Goal: Task Accomplishment & Management: Use online tool/utility

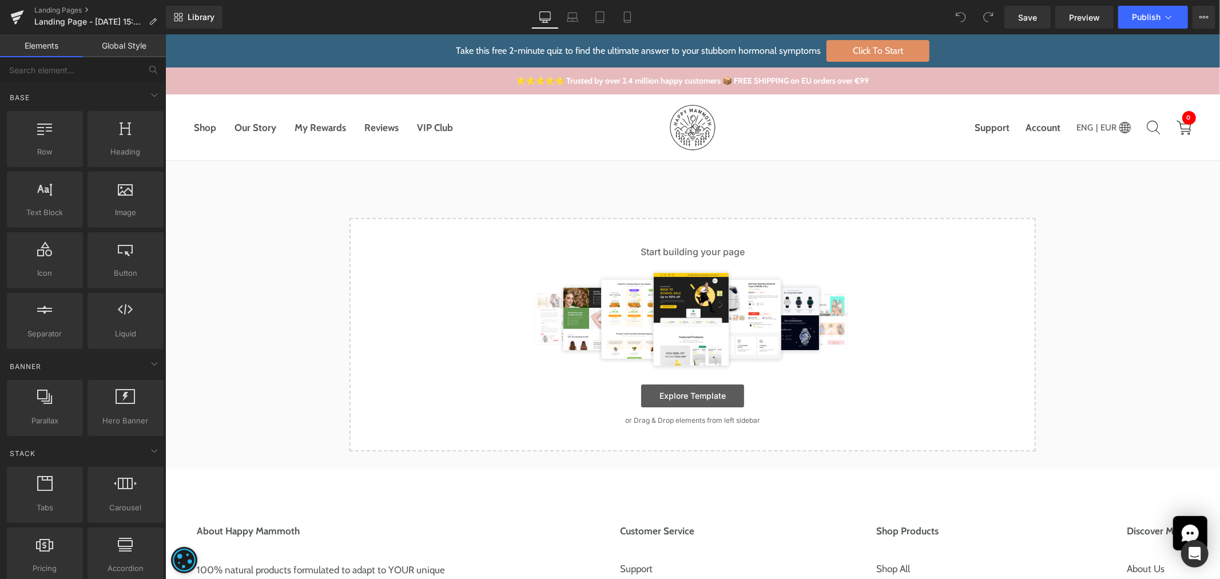
click at [715, 392] on link "Explore Template" at bounding box center [691, 395] width 103 height 23
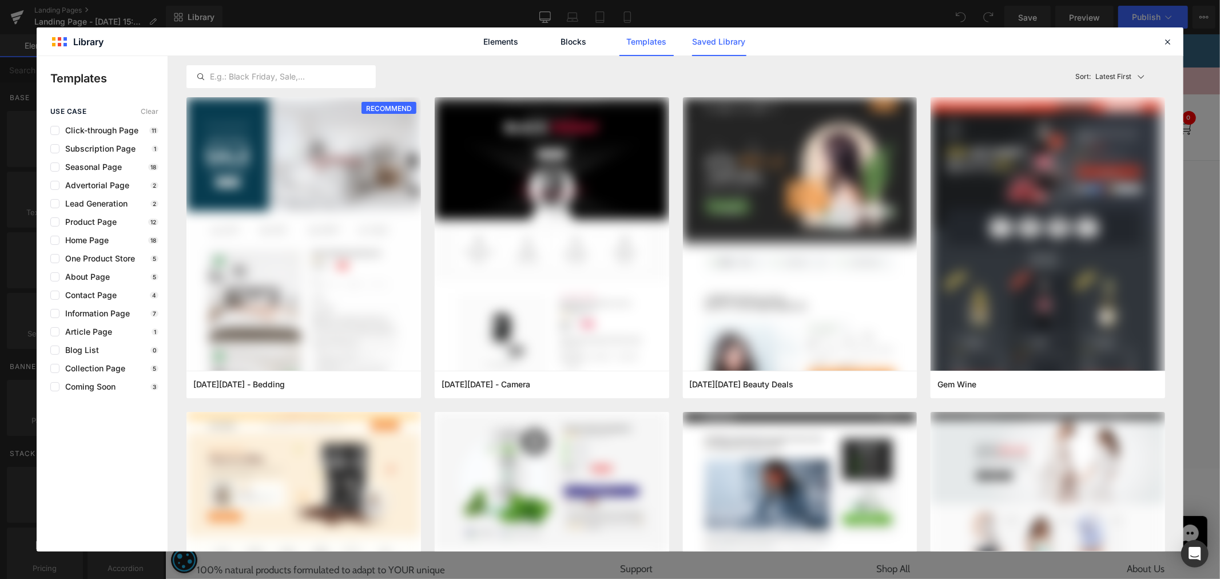
click at [700, 42] on link "Saved Library" at bounding box center [719, 41] width 54 height 29
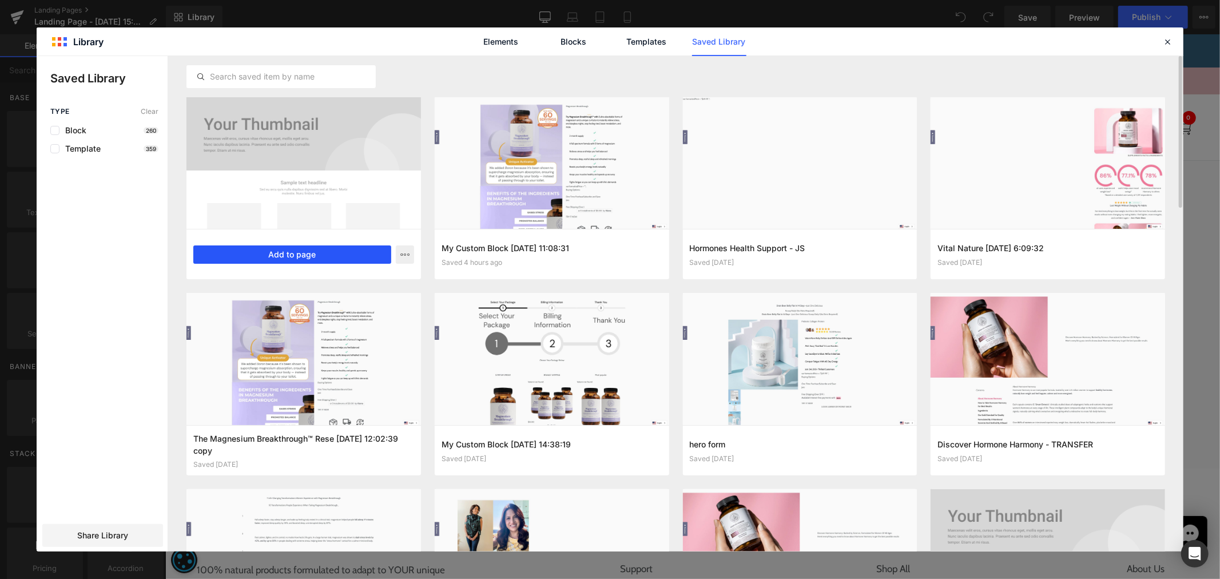
click at [324, 258] on button "Add to page" at bounding box center [292, 254] width 198 height 18
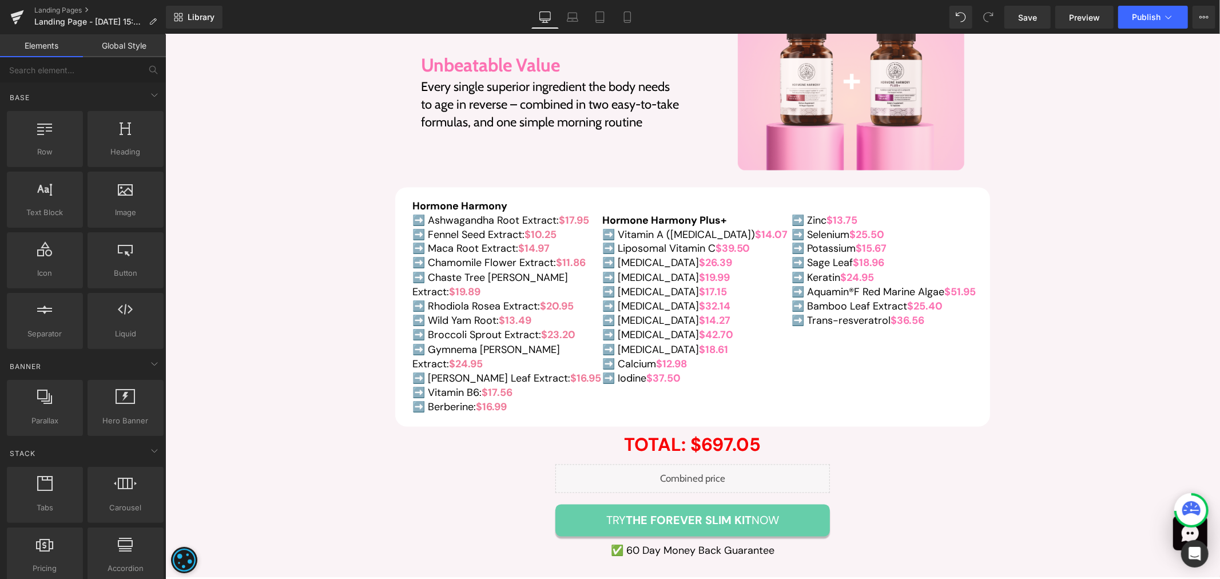
scroll to position [8830, 0]
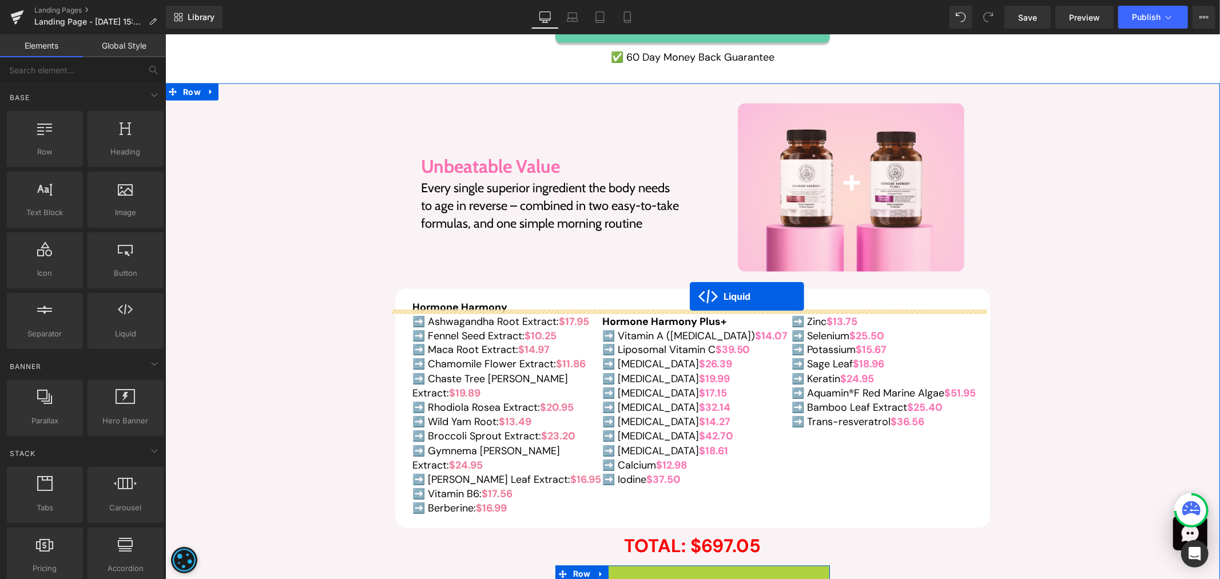
drag, startPoint x: 686, startPoint y: 318, endPoint x: 689, endPoint y: 295, distance: 23.7
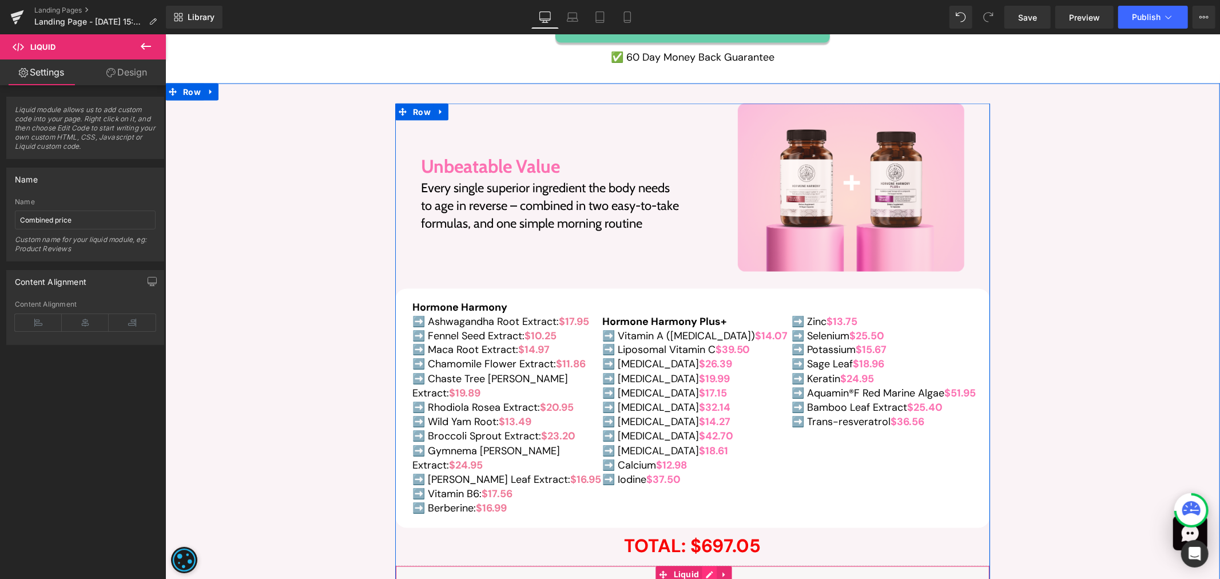
click at [703, 565] on div "Liquid" at bounding box center [691, 579] width 595 height 29
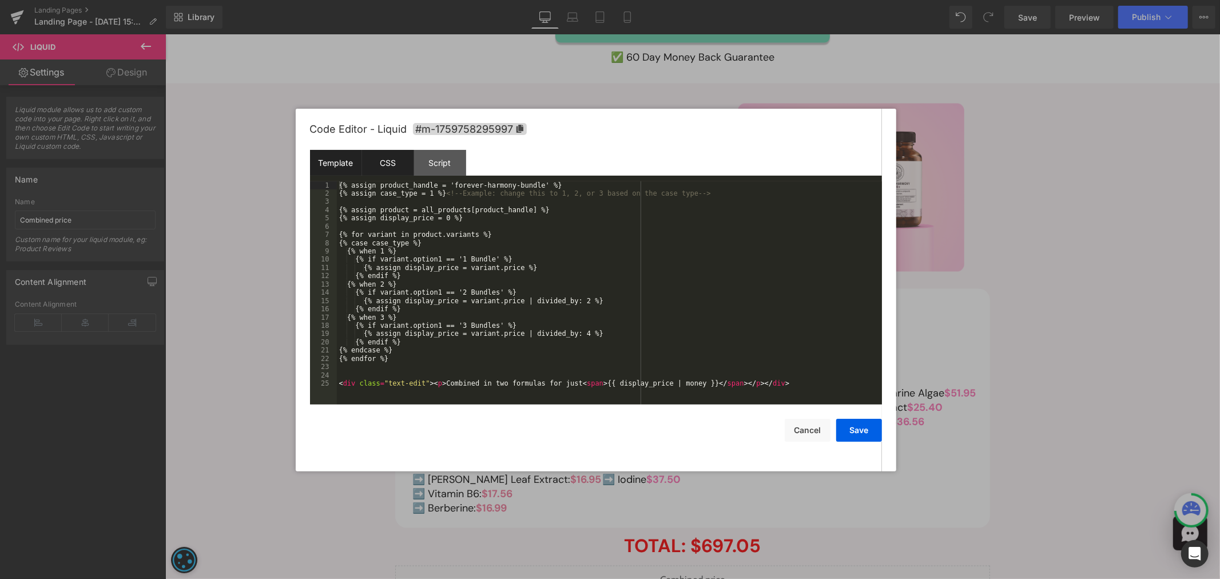
click at [397, 169] on div "CSS" at bounding box center [388, 163] width 52 height 26
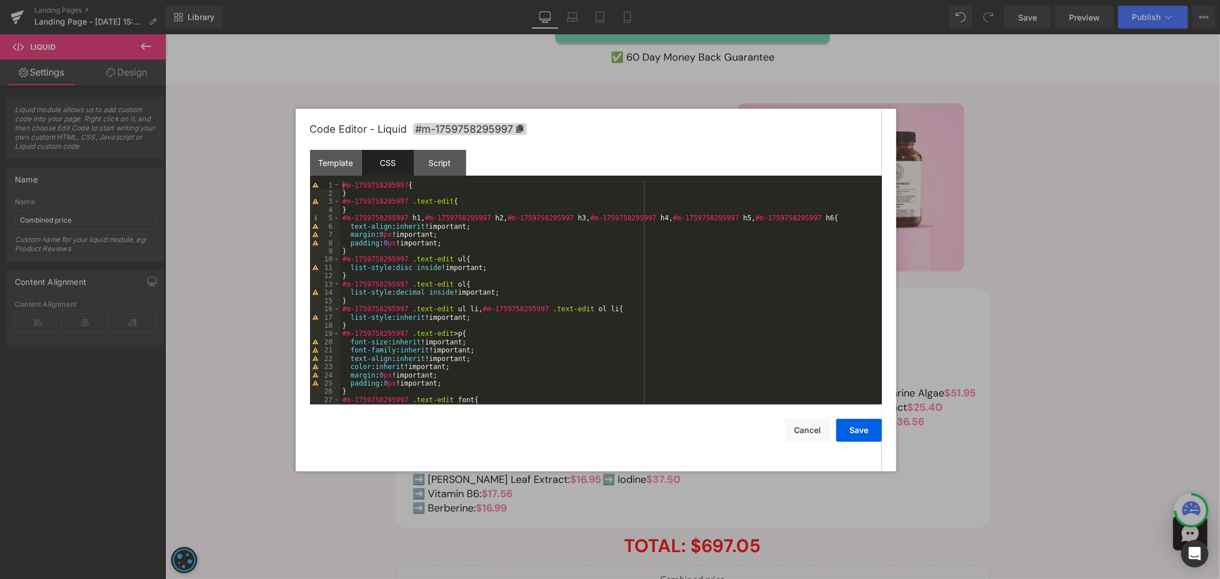
click at [465, 206] on div "#m-1759758295997 { } #m-1759758295997 .text-edit { } #m-1759758295997 h1 , #m-1…" at bounding box center [608, 301] width 537 height 240
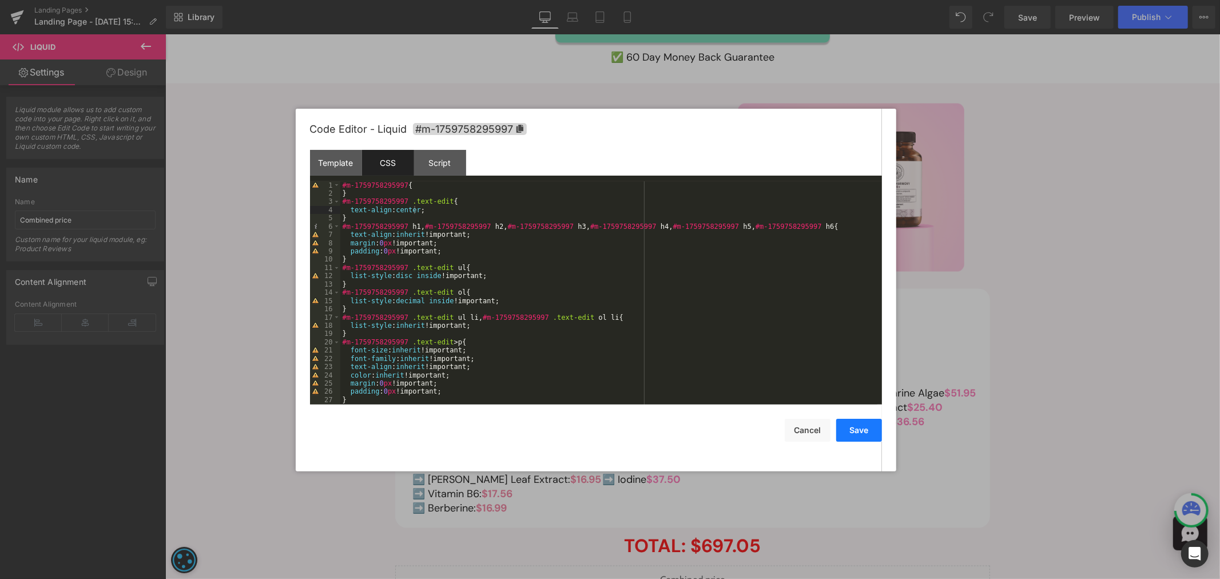
click at [863, 430] on button "Save" at bounding box center [859, 430] width 46 height 23
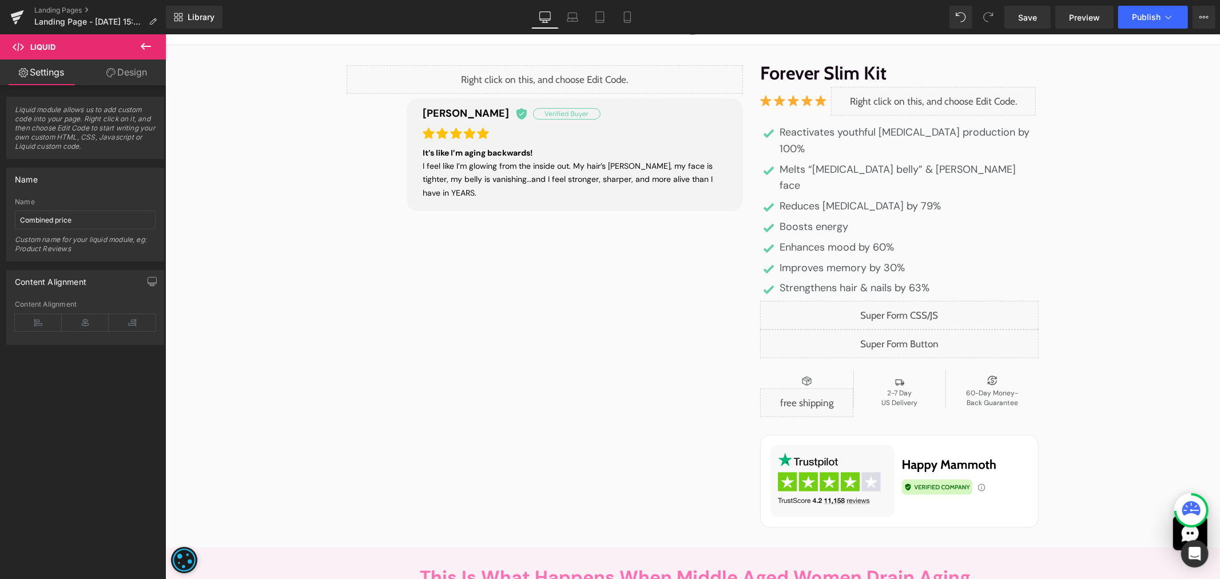
scroll to position [0, 0]
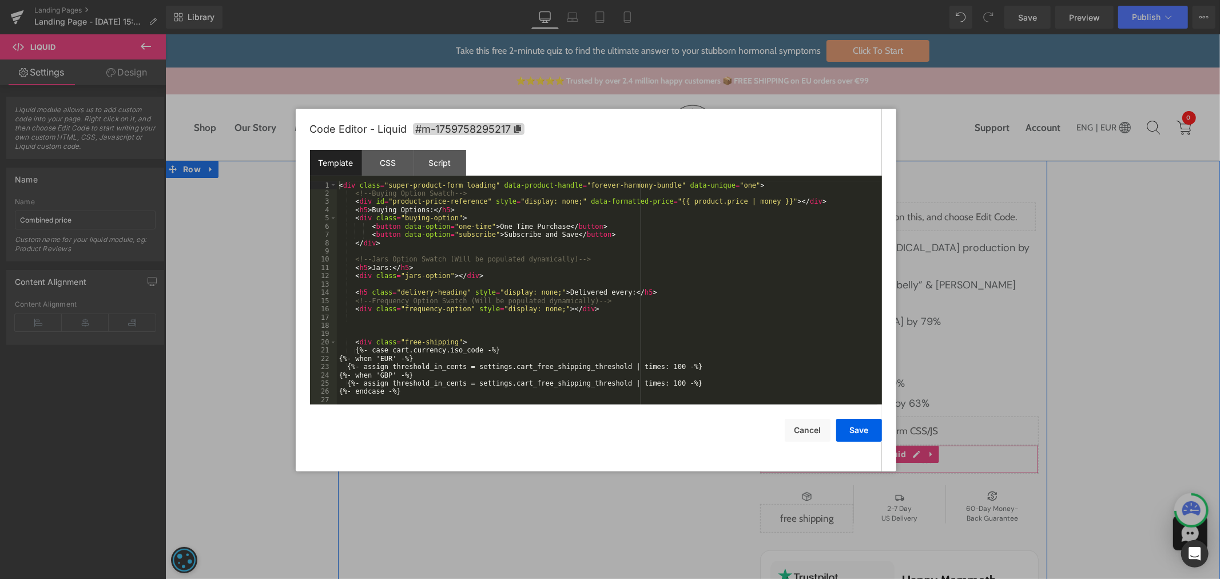
click at [910, 444] on div "Liquid" at bounding box center [898, 458] width 278 height 29
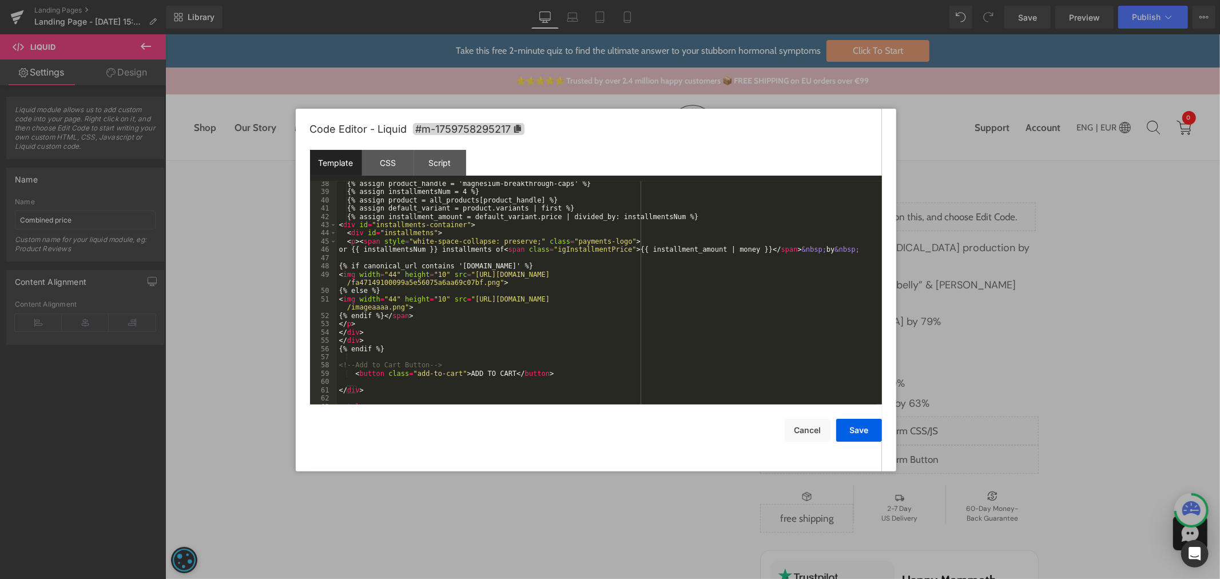
scroll to position [269, 0]
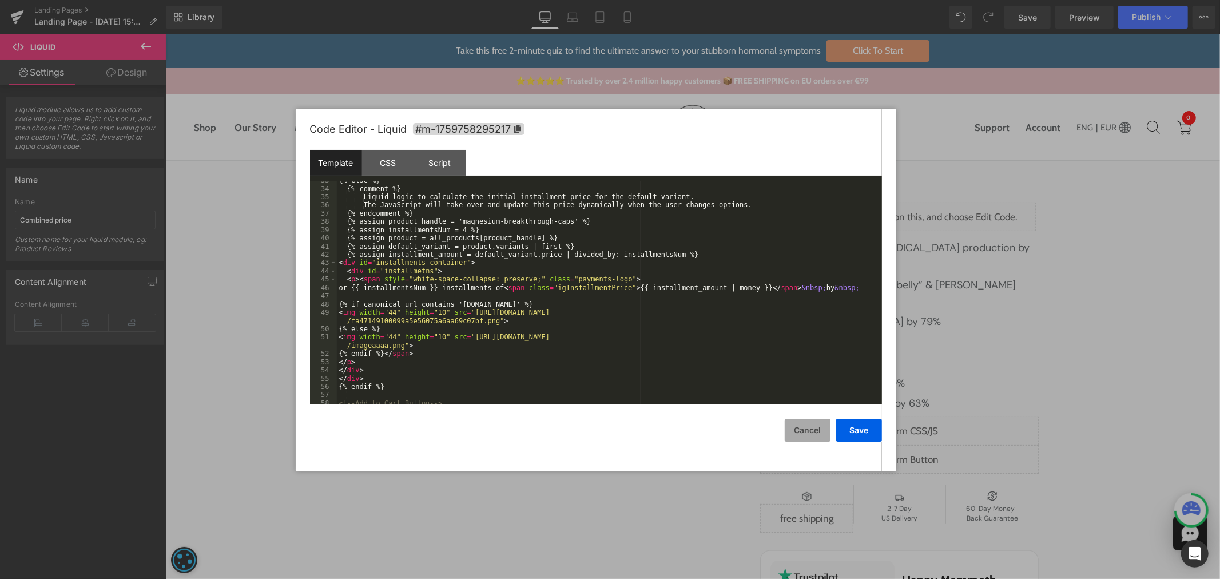
click at [804, 425] on button "Cancel" at bounding box center [807, 430] width 46 height 23
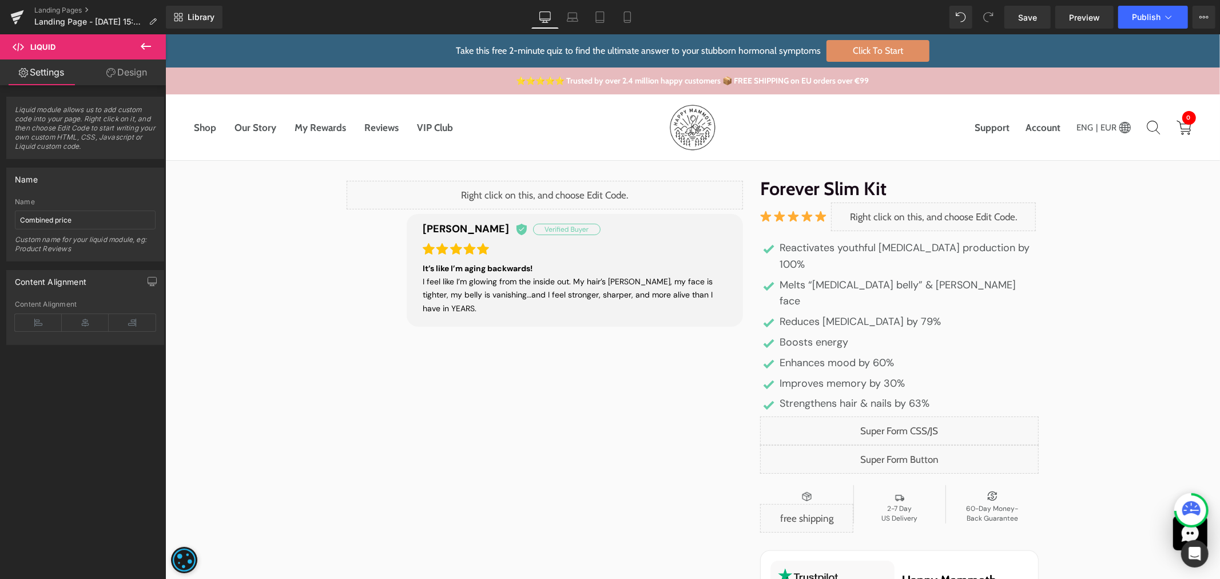
click at [139, 44] on icon at bounding box center [146, 46] width 14 height 14
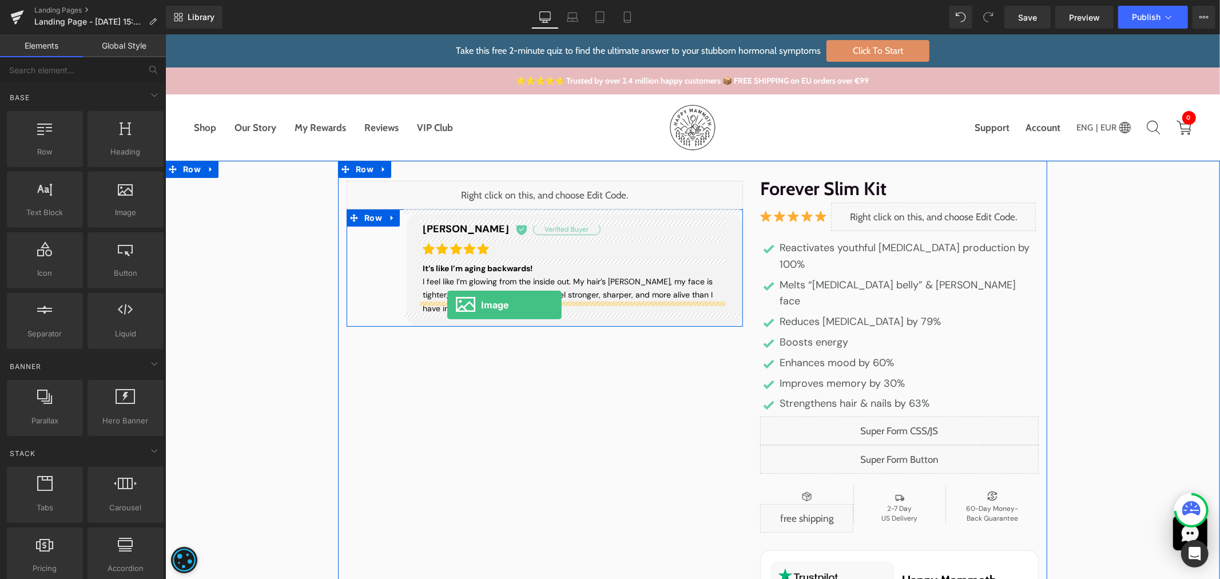
drag, startPoint x: 268, startPoint y: 216, endPoint x: 447, endPoint y: 304, distance: 199.2
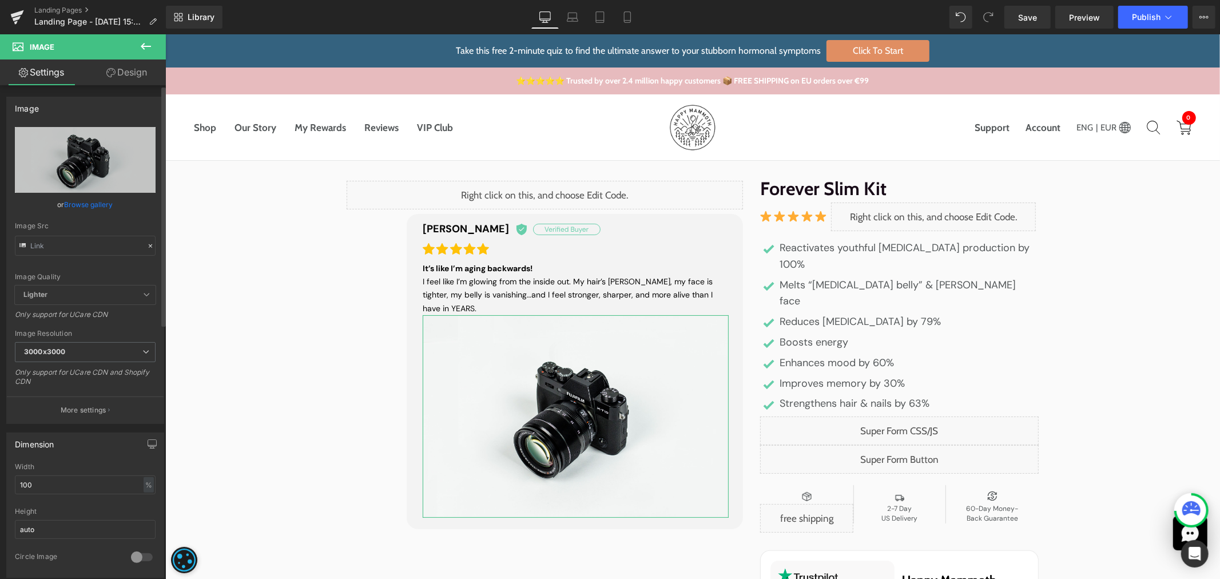
click at [95, 208] on link "Browse gallery" at bounding box center [89, 204] width 49 height 20
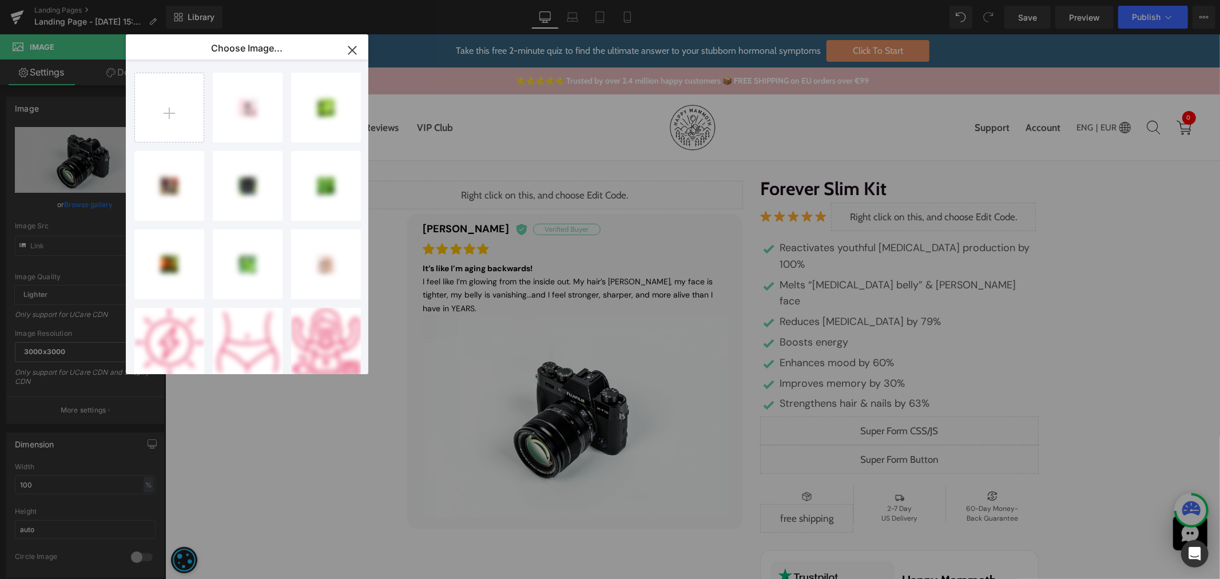
click at [184, 115] on input "file" at bounding box center [169, 107] width 69 height 69
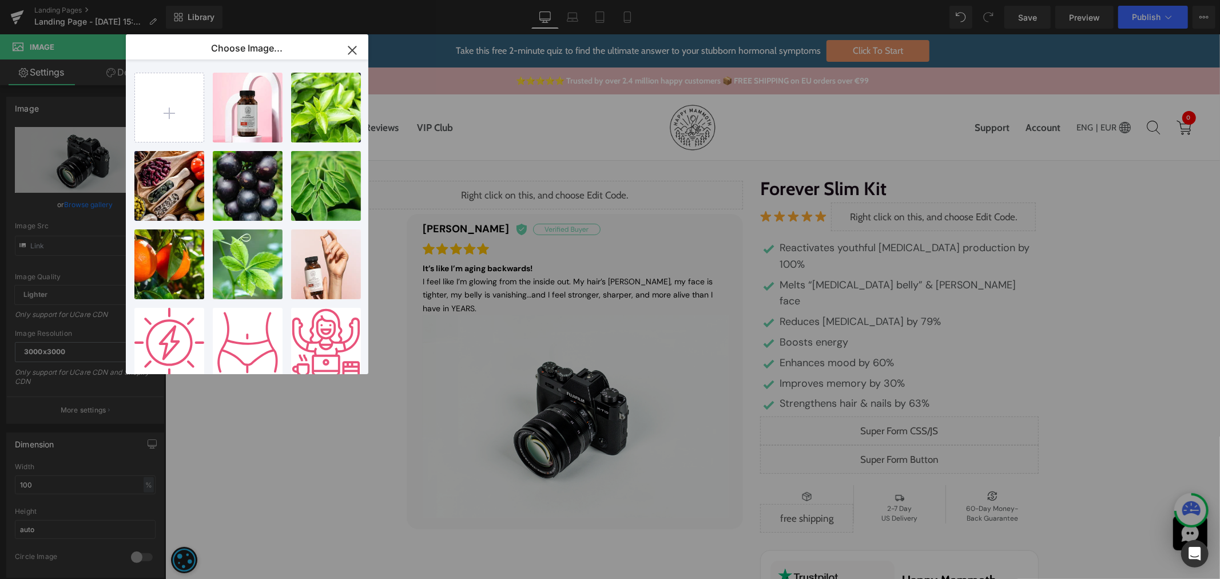
type input "C:\fakepath\image 57.svg"
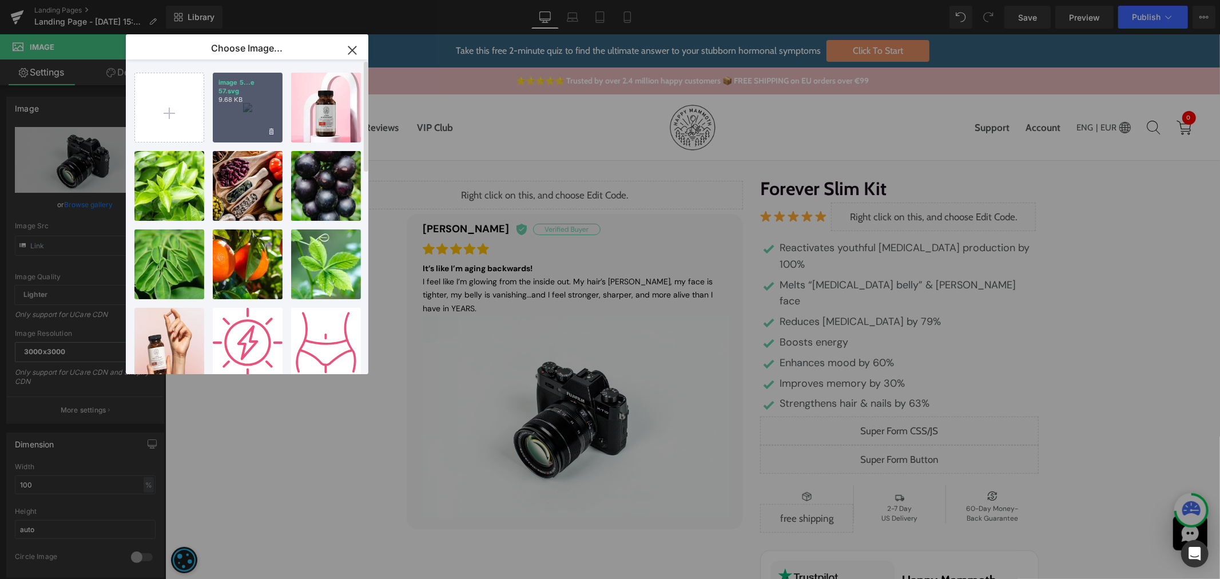
click at [252, 115] on div "image 5...e 57.svg 9.68 KB" at bounding box center [248, 108] width 70 height 70
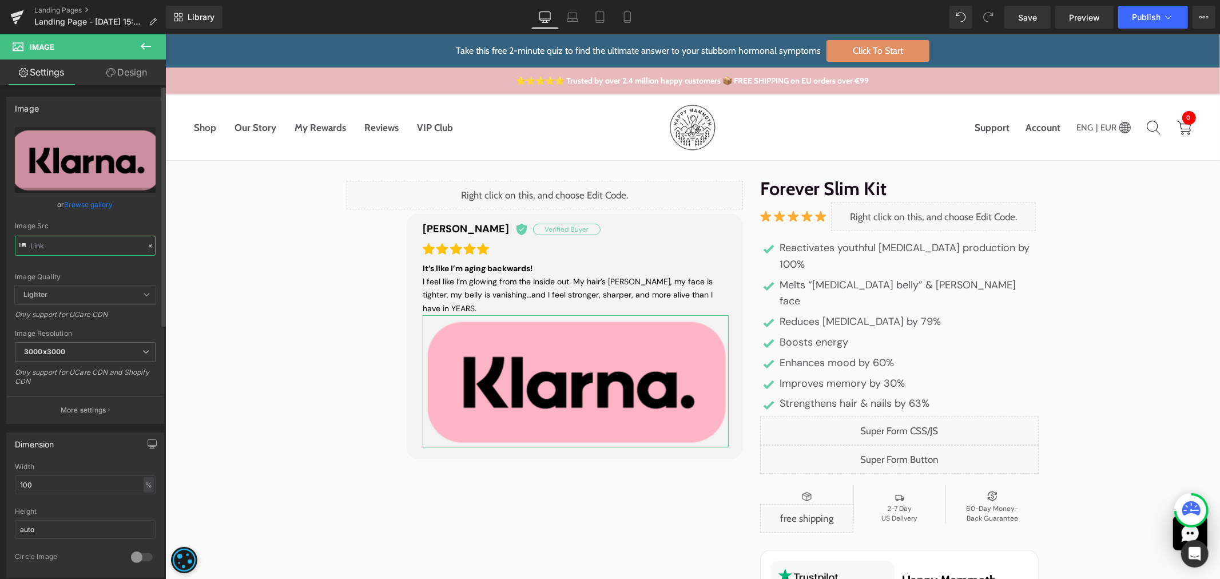
click at [87, 246] on input "text" at bounding box center [85, 246] width 141 height 20
type input "[URL][DOMAIN_NAME]"
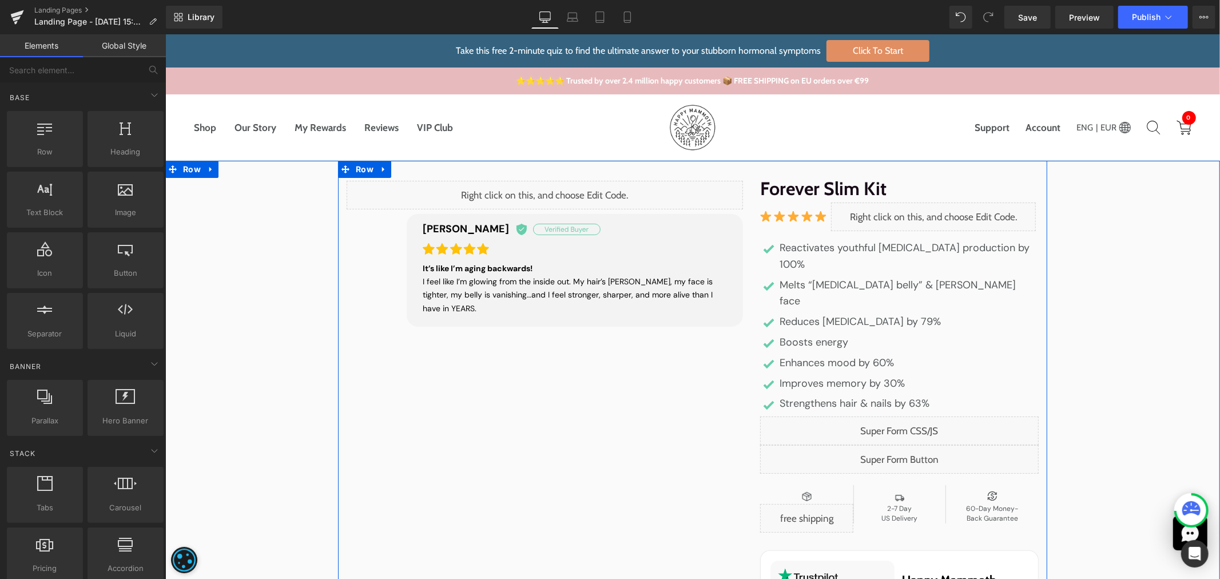
click at [912, 444] on div "Liquid" at bounding box center [898, 458] width 278 height 29
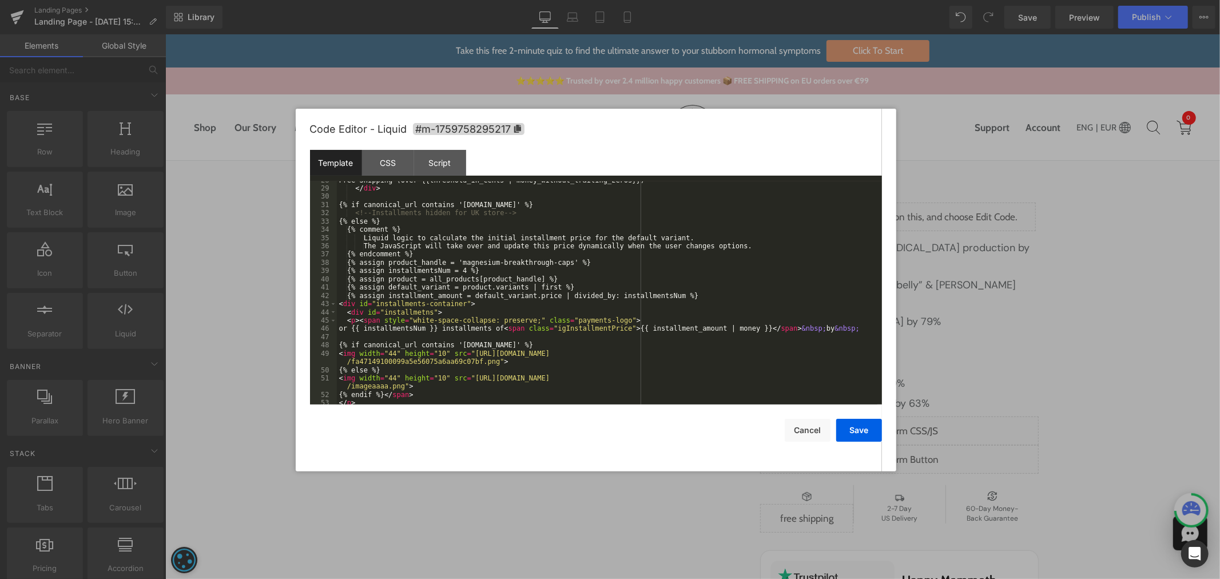
scroll to position [266, 0]
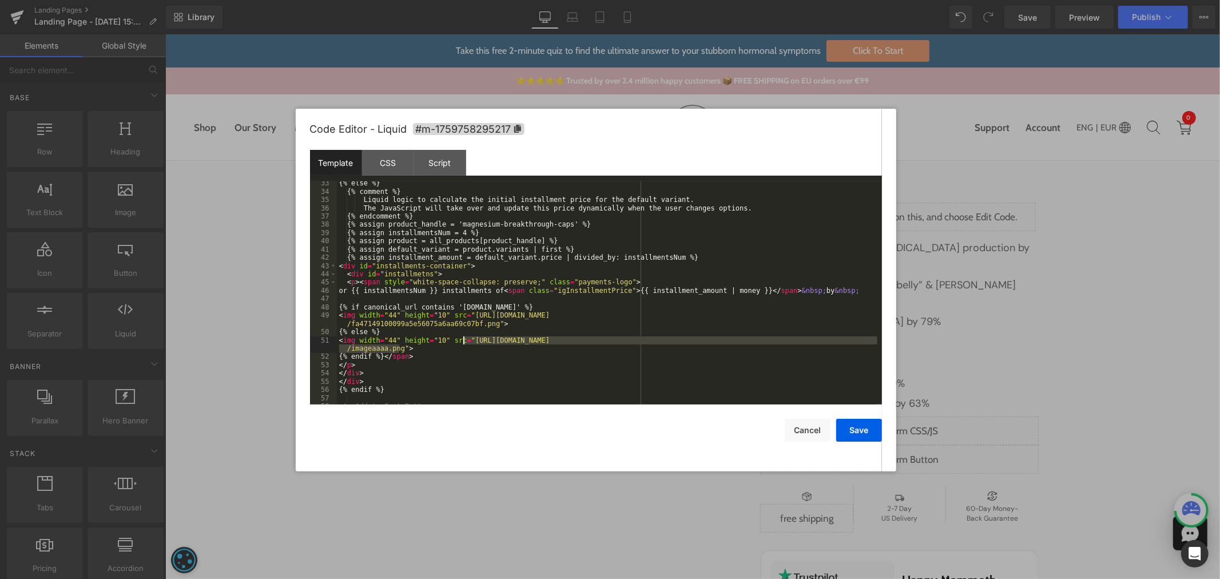
drag, startPoint x: 398, startPoint y: 346, endPoint x: 464, endPoint y: 339, distance: 65.6
click at [464, 339] on div "{% else %} {% comment %} Liquid logic to calculate the initial installment pric…" at bounding box center [607, 299] width 540 height 240
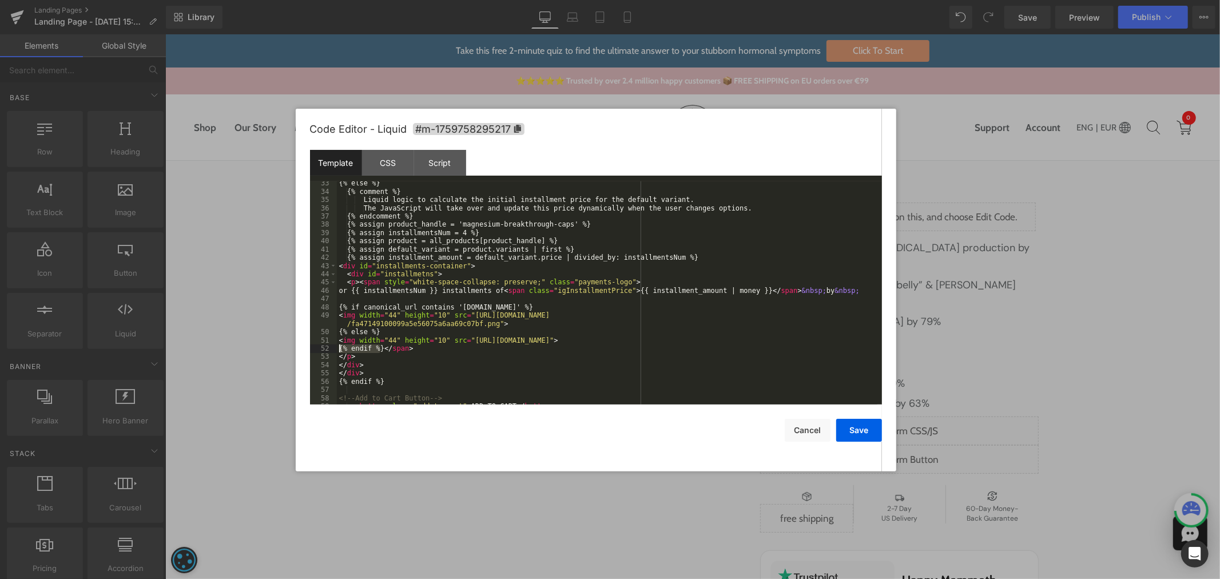
drag, startPoint x: 381, startPoint y: 349, endPoint x: 322, endPoint y: 352, distance: 58.9
click at [322, 352] on pre "33 34 35 36 37 38 39 40 41 42 43 44 45 46 47 48 49 50 51 52 53 54 55 56 57 58 5…" at bounding box center [596, 292] width 572 height 223
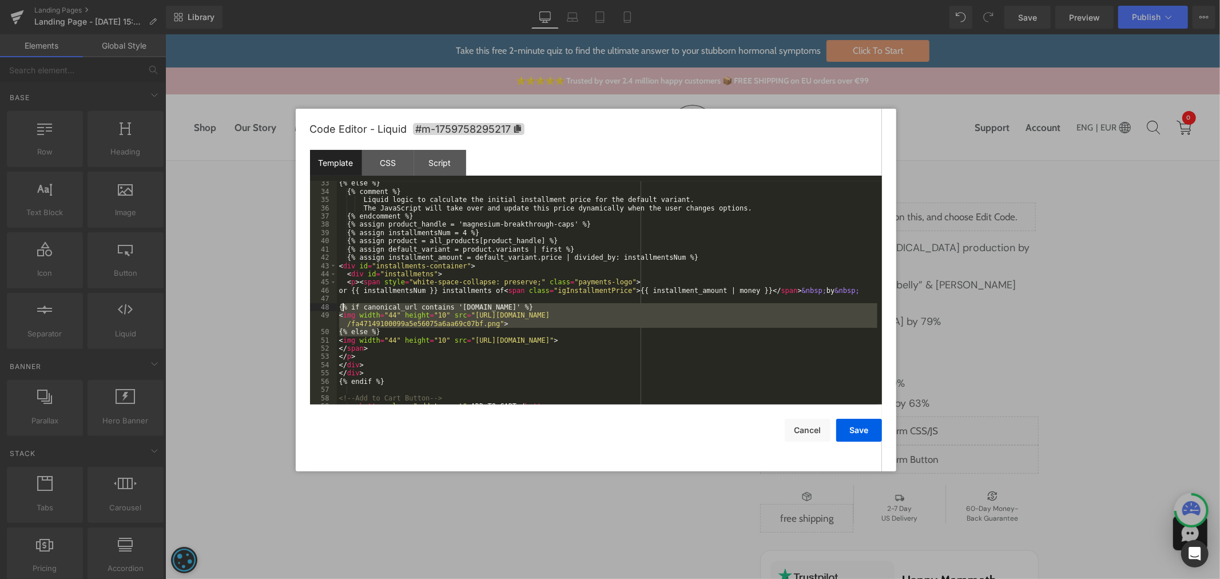
drag, startPoint x: 388, startPoint y: 332, endPoint x: 342, endPoint y: 306, distance: 52.8
click at [342, 306] on div "{% else %} {% comment %} Liquid logic to calculate the initial installment pric…" at bounding box center [607, 299] width 540 height 240
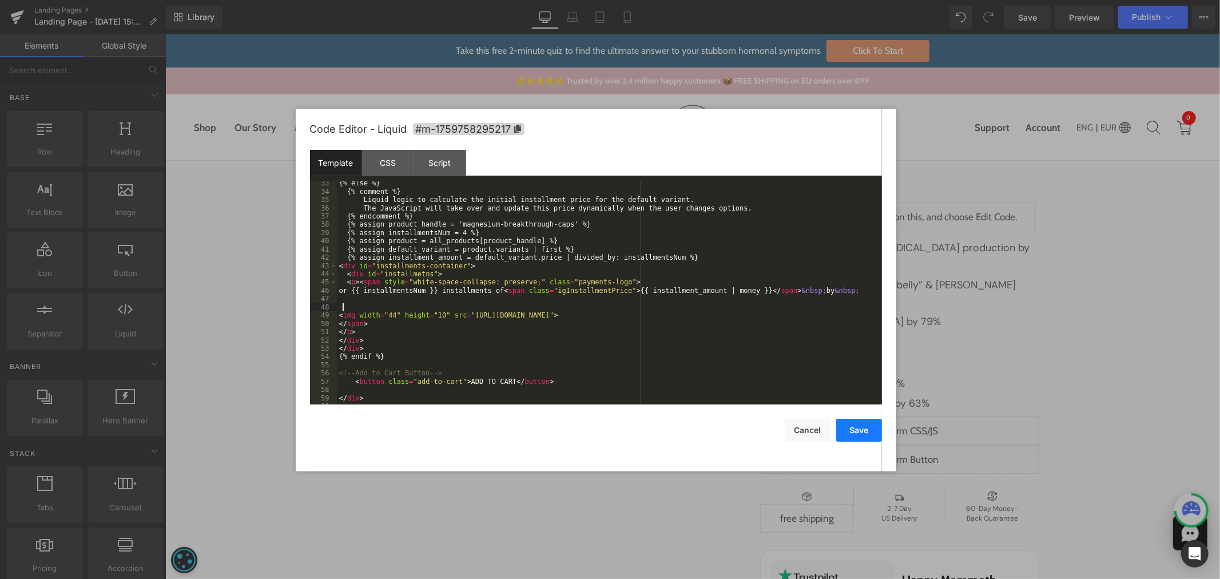
click at [866, 425] on button "Save" at bounding box center [859, 430] width 46 height 23
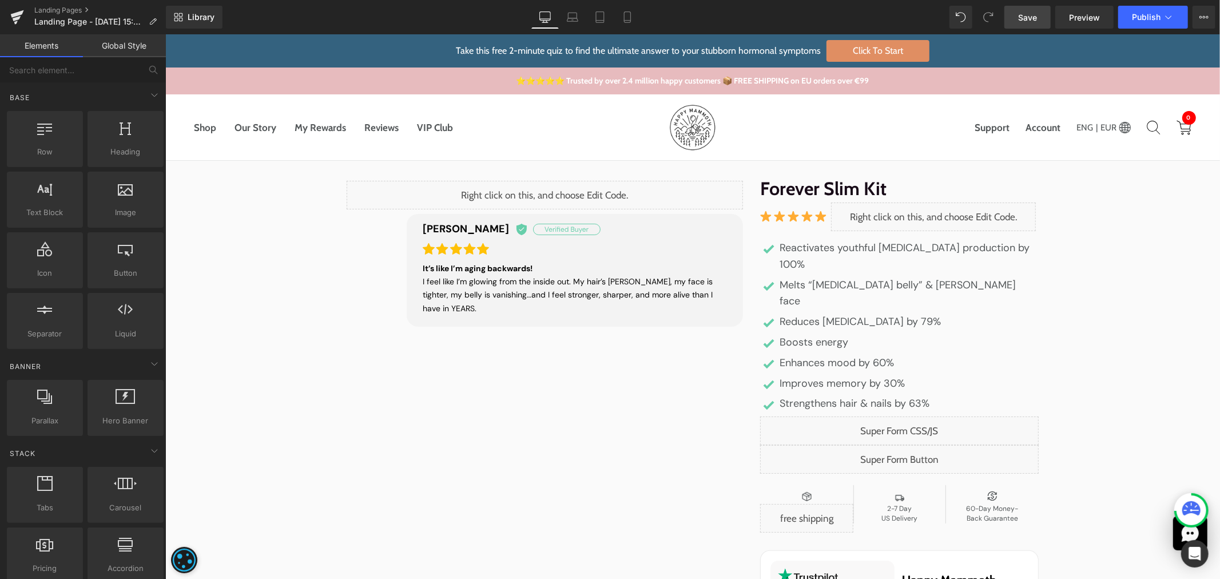
click at [1027, 13] on span "Save" at bounding box center [1027, 17] width 19 height 12
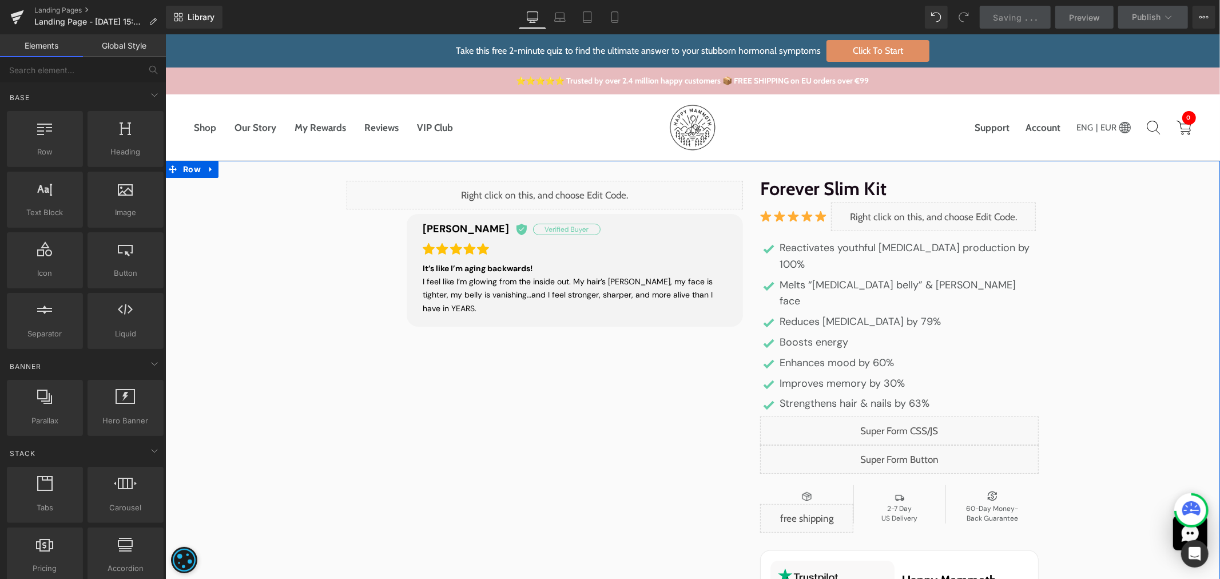
click at [1175, 531] on div "Liquid [PERSON_NAME] Heading Image Row It’s like I’m aging backwards!  I feel l…" at bounding box center [692, 411] width 1054 height 502
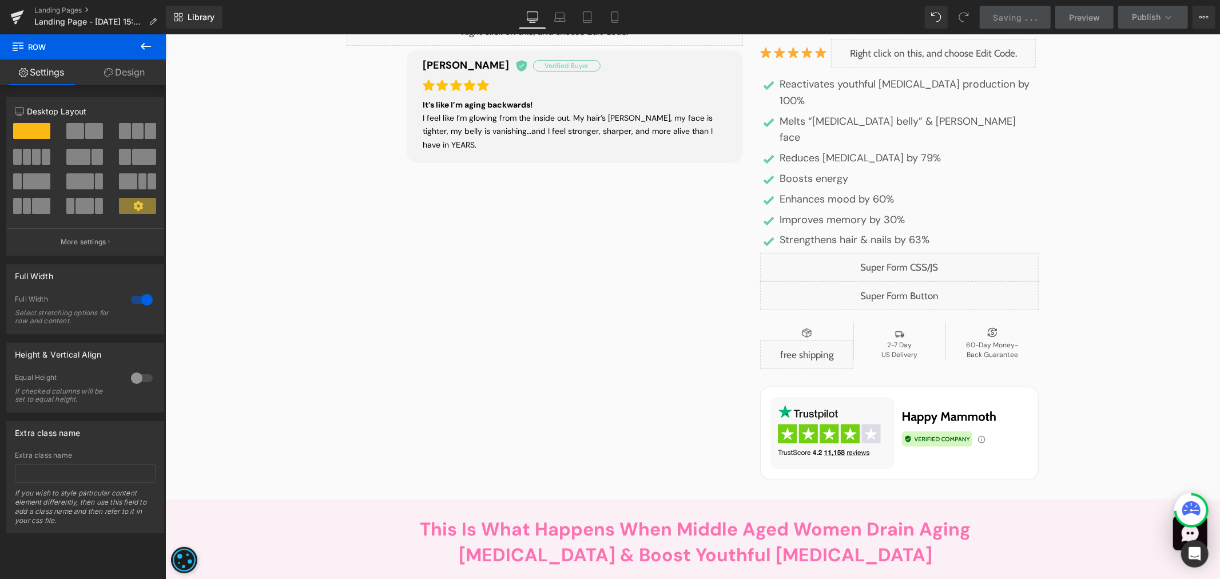
scroll to position [190, 0]
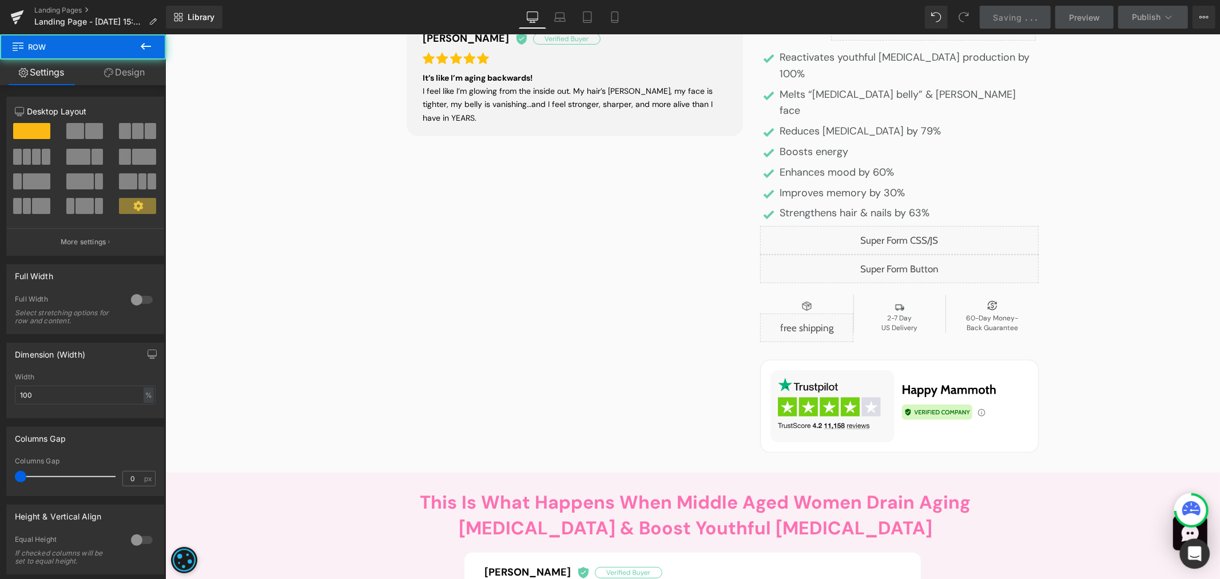
click at [1190, 547] on div "Open Intercom Messenger" at bounding box center [1194, 554] width 30 height 30
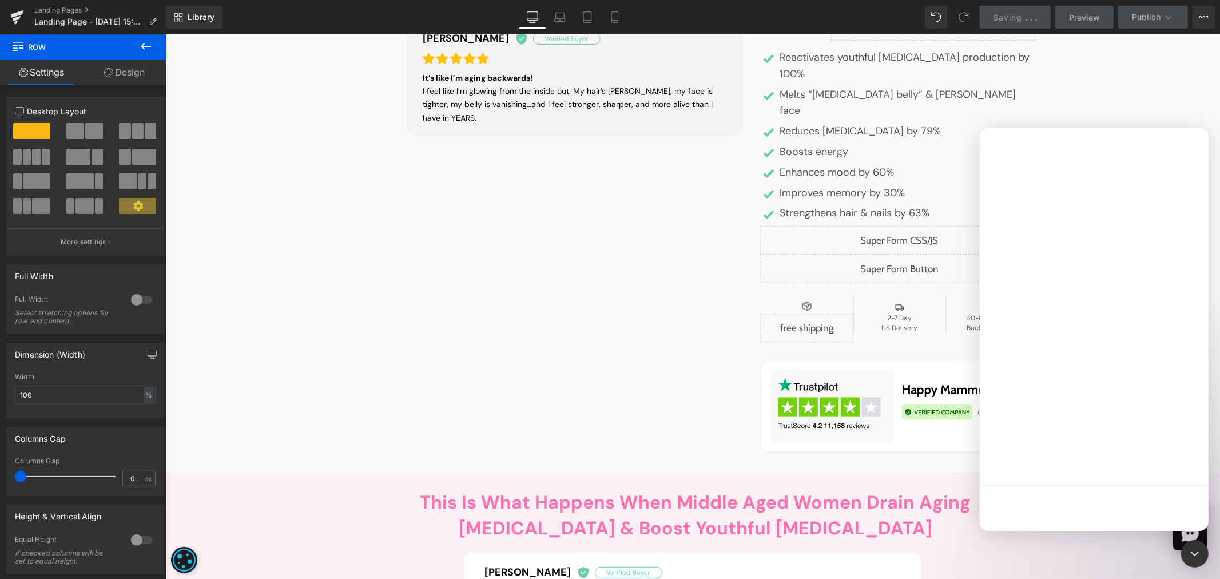
drag, startPoint x: 581, startPoint y: 363, endPoint x: 431, endPoint y: 317, distance: 157.9
click at [581, 363] on div at bounding box center [610, 272] width 1220 height 544
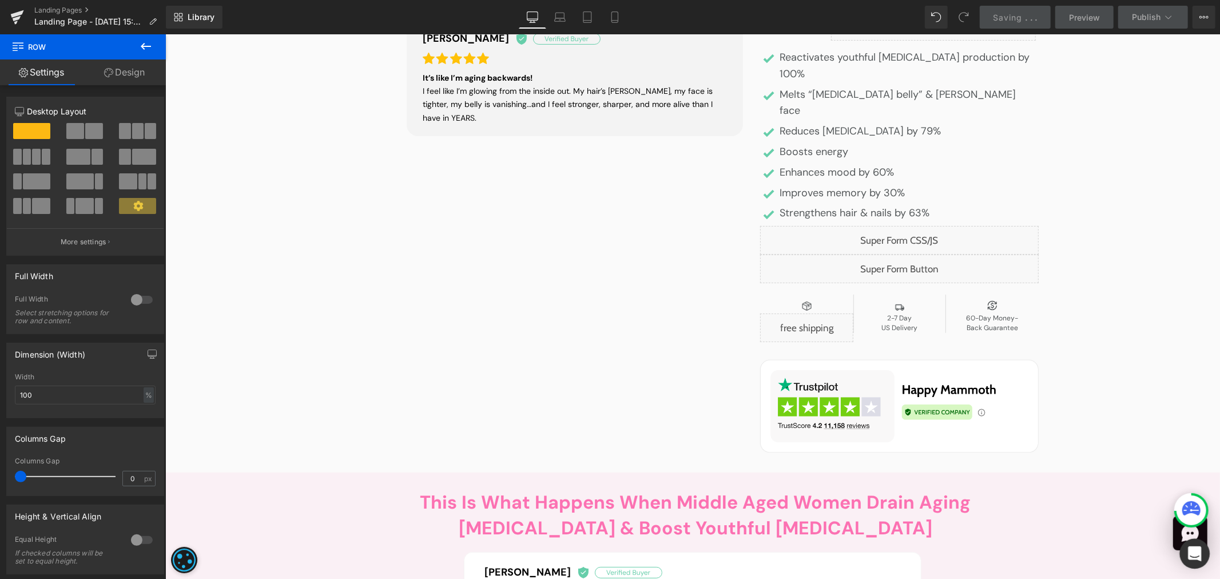
click at [1191, 551] on icon "Open Intercom Messenger" at bounding box center [1193, 553] width 13 height 15
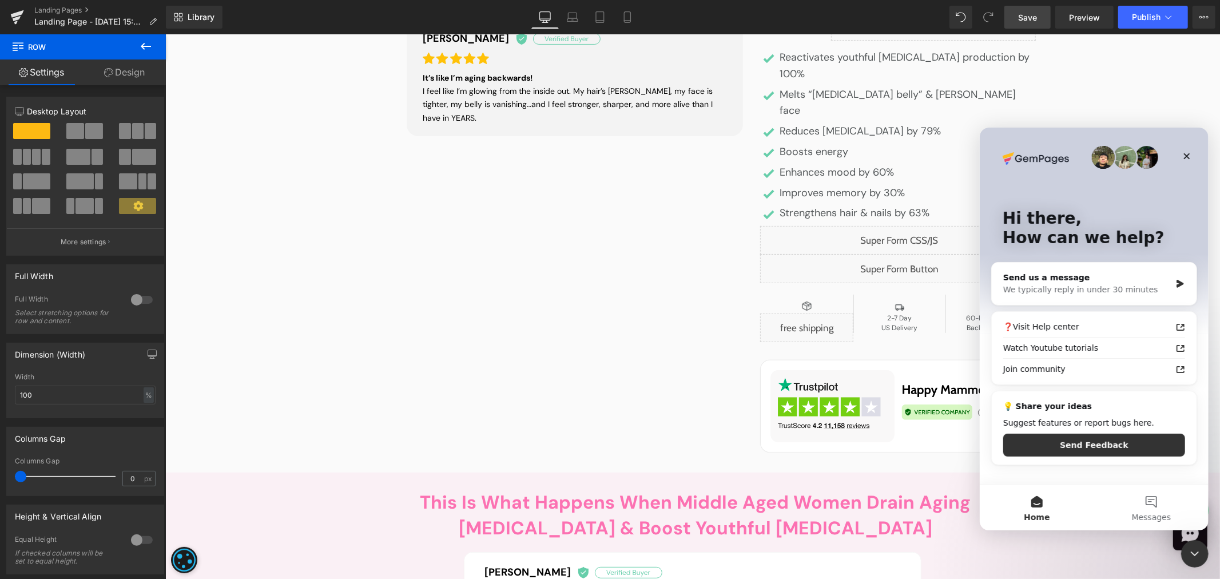
scroll to position [0, 0]
click at [1141, 231] on p "How can we help?" at bounding box center [1093, 237] width 183 height 19
click at [1205, 541] on div "Close Intercom Messenger" at bounding box center [1192, 551] width 27 height 27
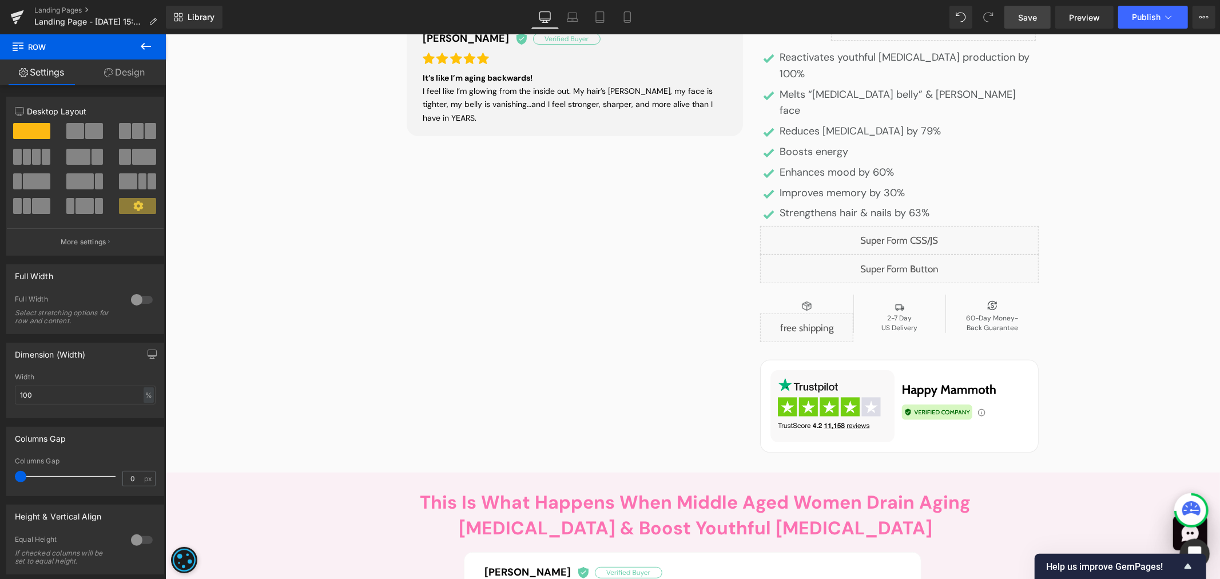
click at [1195, 545] on icon "Open Intercom Messenger" at bounding box center [1192, 552] width 19 height 19
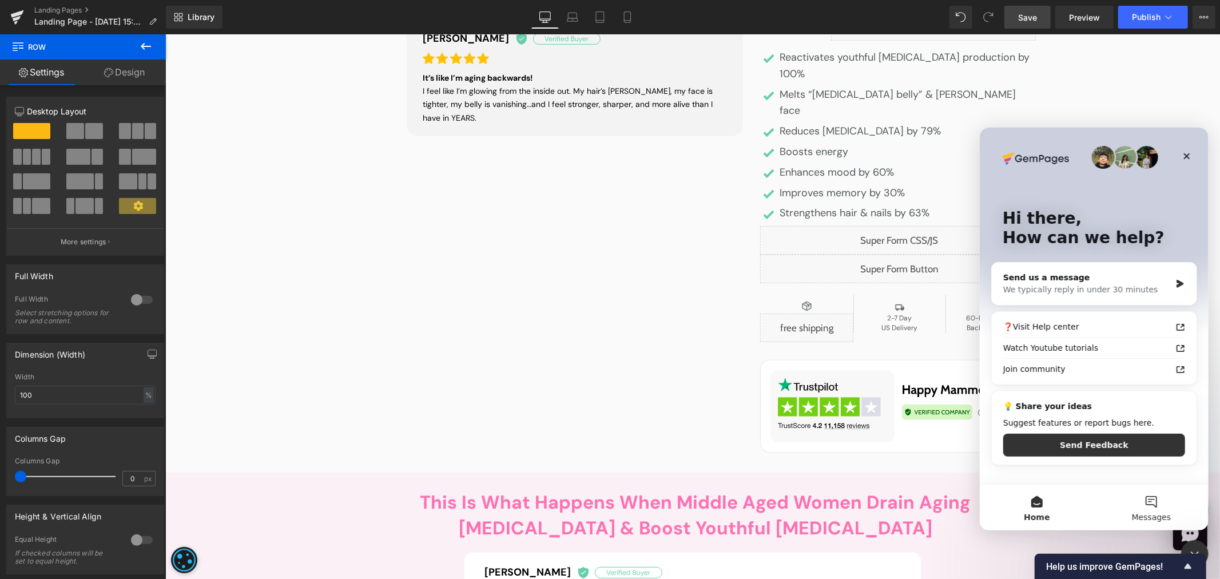
click at [1163, 502] on button "Messages" at bounding box center [1150, 507] width 114 height 46
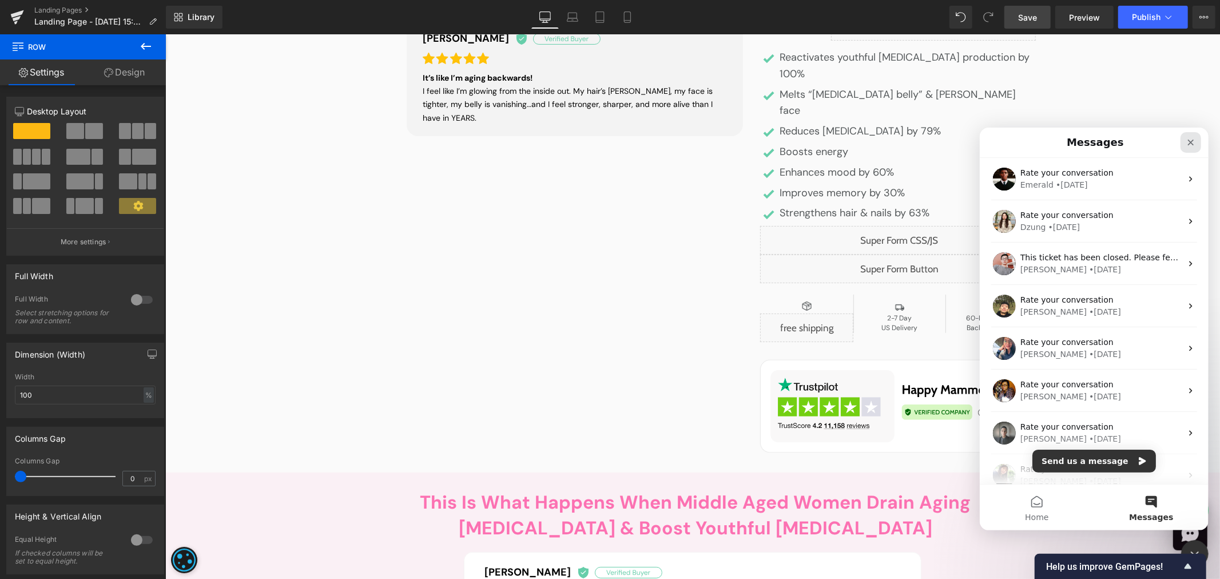
click at [1187, 140] on icon "Close" at bounding box center [1190, 142] width 6 height 6
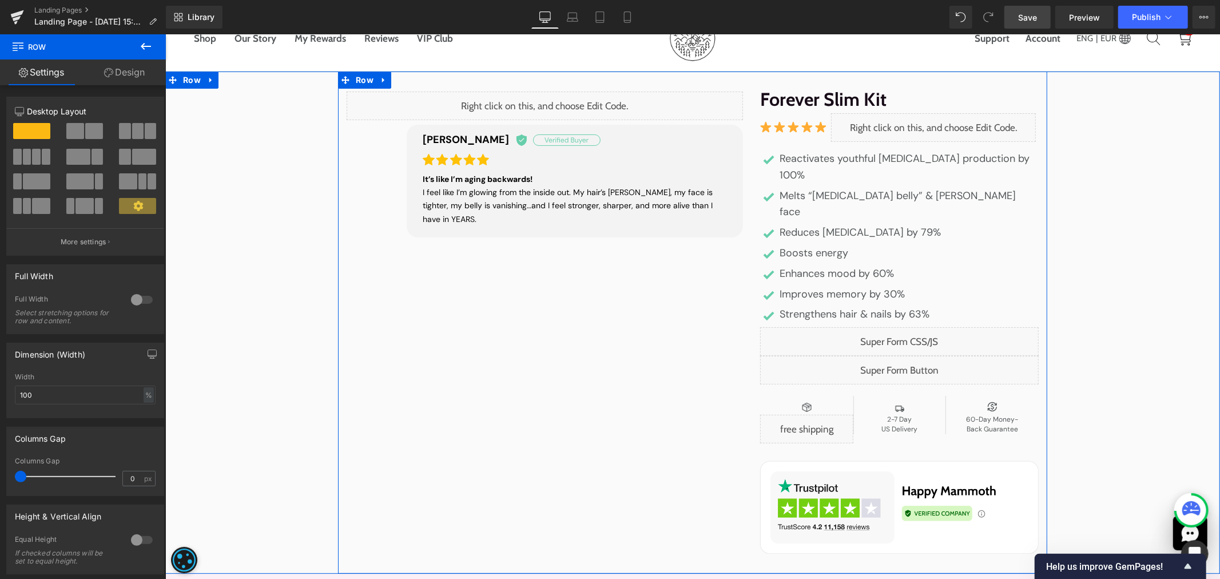
scroll to position [63, 0]
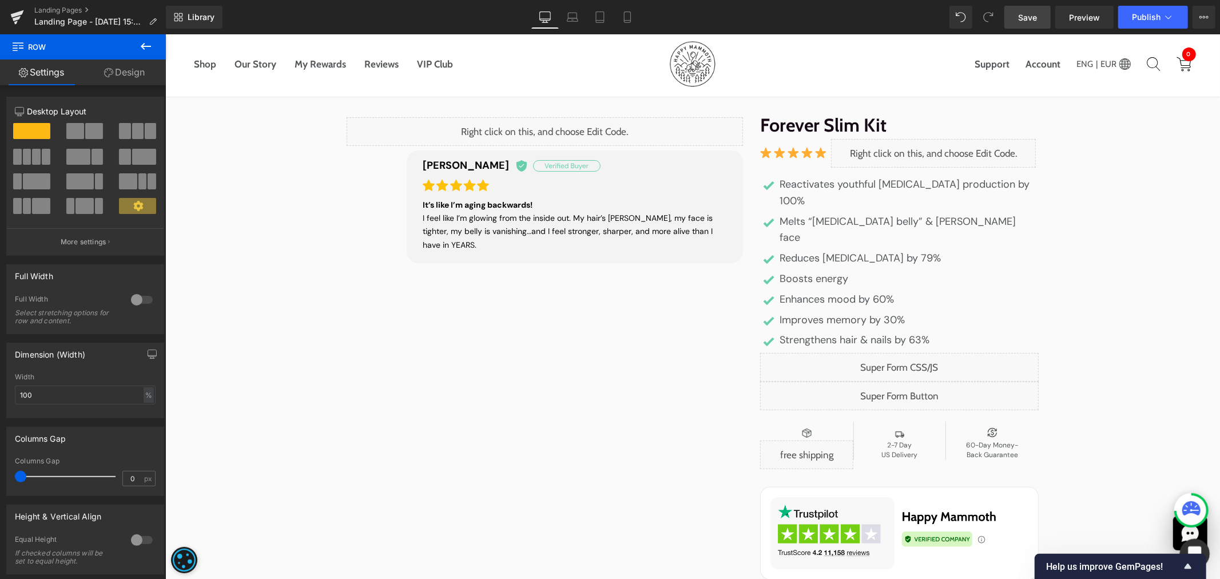
click at [1184, 544] on div "Open Intercom Messenger" at bounding box center [1193, 552] width 38 height 38
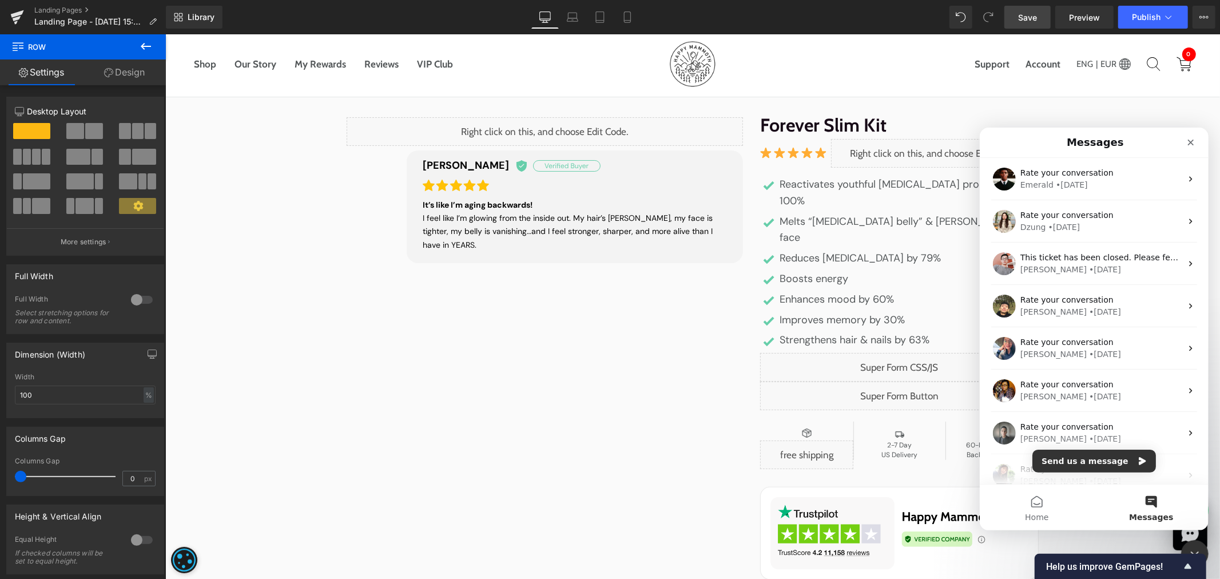
click at [1102, 110] on div at bounding box center [610, 272] width 1220 height 544
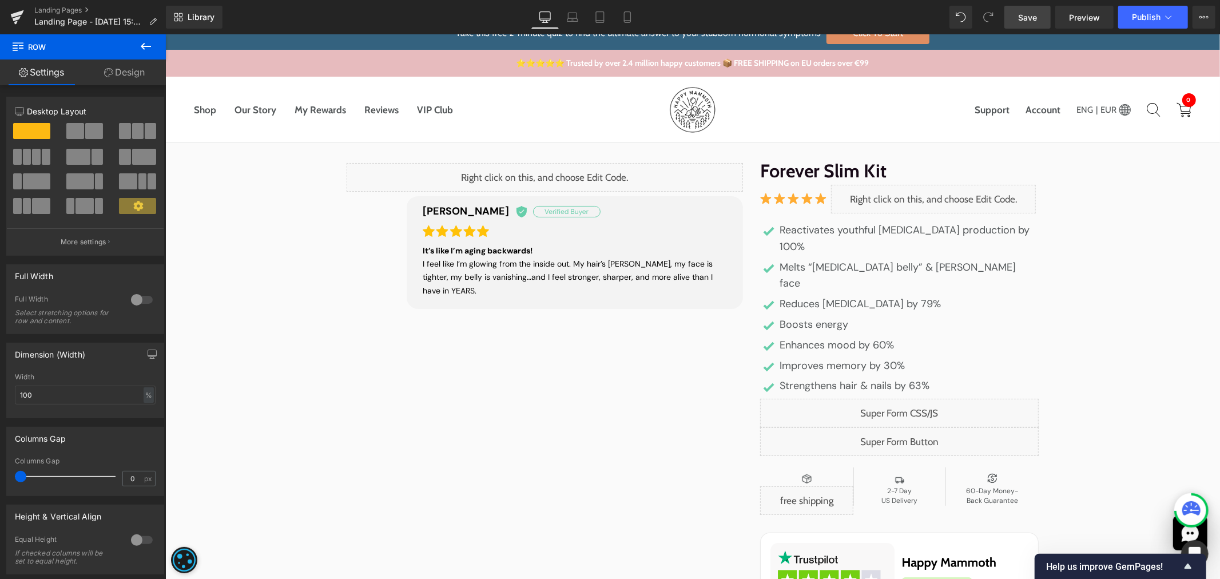
scroll to position [0, 0]
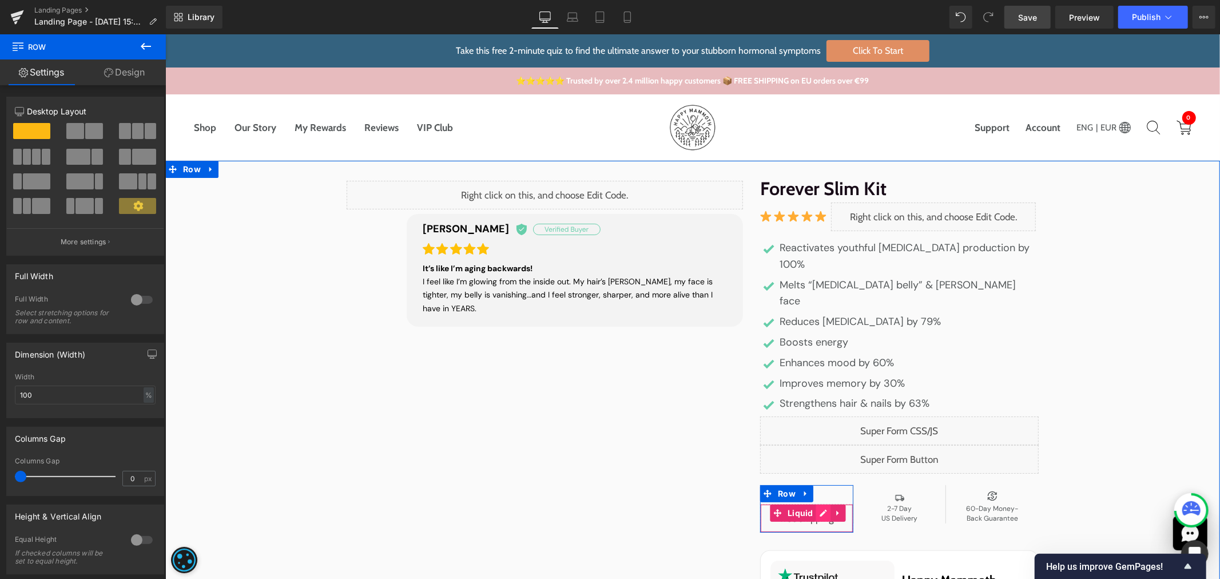
click at [815, 503] on div "Liquid" at bounding box center [805, 517] width 93 height 29
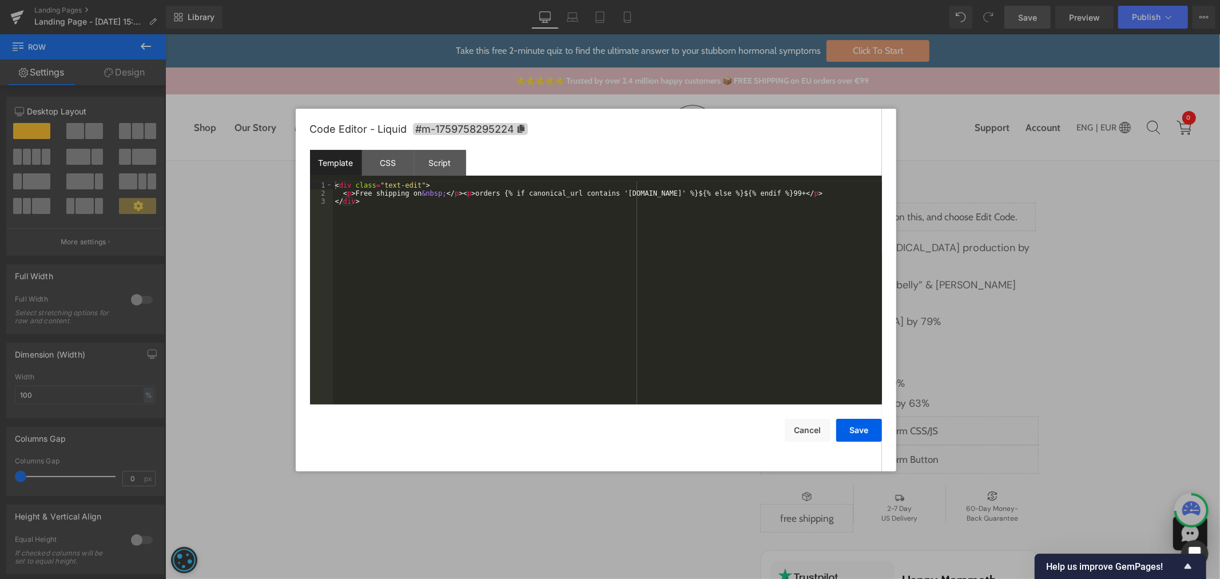
click at [606, 193] on div "< div class = "text-edit" > < p > Free shipping on &nbsp; </ p > < p > orders {…" at bounding box center [607, 301] width 549 height 240
click at [735, 194] on div "< div class = "text-edit" > < p > Free shipping on &nbsp; </ p > < p > orders {…" at bounding box center [607, 301] width 549 height 240
click at [688, 192] on div "< div class = "text-edit" > < p > Free shipping on &nbsp; </ p > < p > orders {…" at bounding box center [607, 301] width 549 height 240
click at [731, 193] on div "< div class = "text-edit" > < p > Free shipping on &nbsp; </ p > < p > orders {…" at bounding box center [607, 301] width 549 height 240
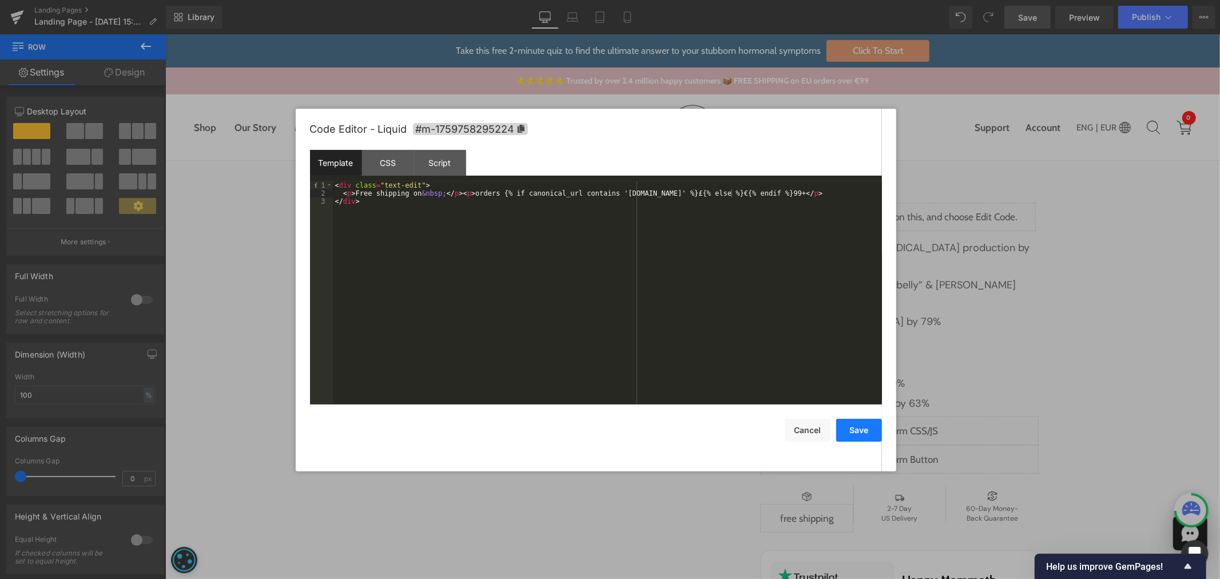
click at [862, 427] on button "Save" at bounding box center [859, 430] width 46 height 23
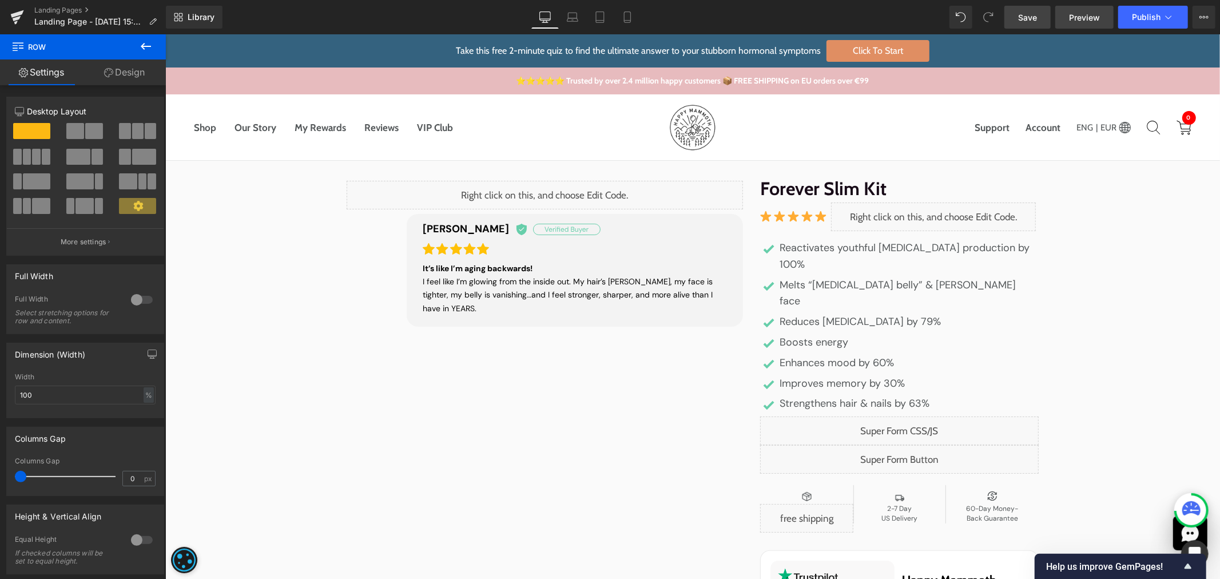
click at [1095, 16] on span "Preview" at bounding box center [1084, 17] width 31 height 12
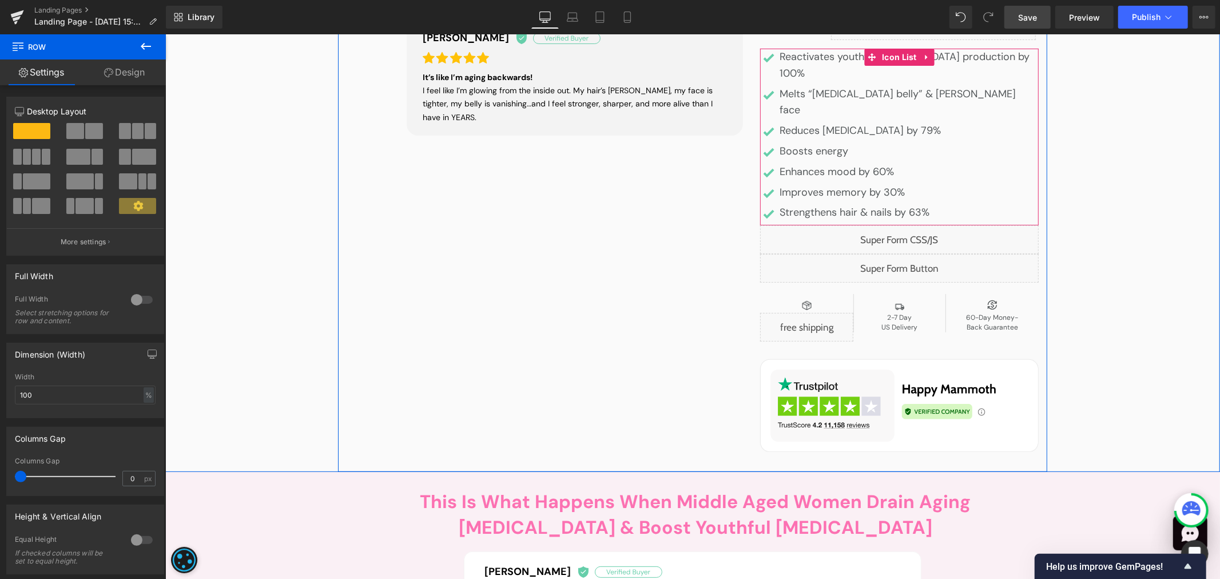
scroll to position [317, 0]
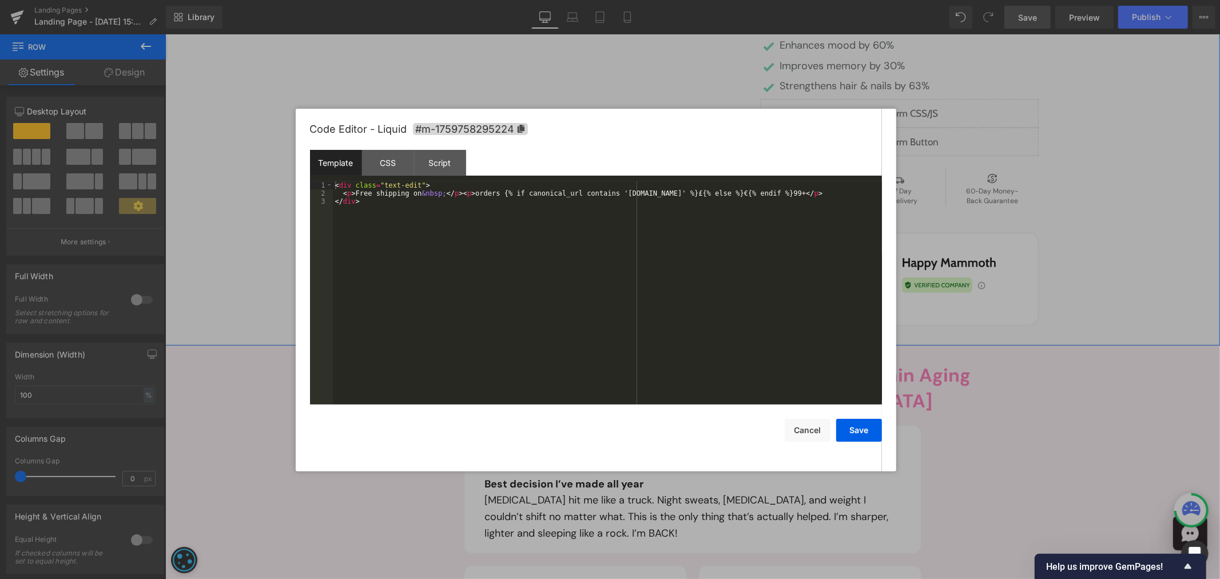
click at [811, 186] on div "Liquid" at bounding box center [805, 200] width 93 height 29
drag, startPoint x: 786, startPoint y: 195, endPoint x: 492, endPoint y: 194, distance: 293.9
click at [492, 194] on div "< div class = "text-edit" > < p > Free shipping on &nbsp; </ p > < p > orders {…" at bounding box center [607, 301] width 549 height 240
click at [815, 428] on button "Cancel" at bounding box center [807, 430] width 46 height 23
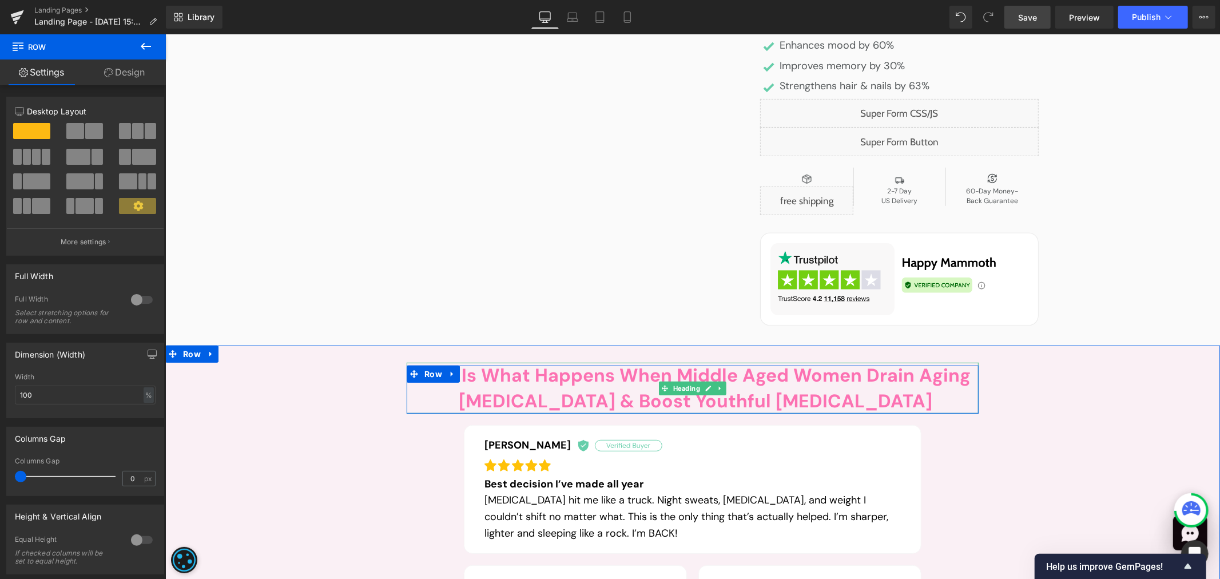
click at [578, 362] on h2 "This Is What Happens When Middle Aged Women Drain Aging [MEDICAL_DATA] & Boost …" at bounding box center [695, 387] width 566 height 51
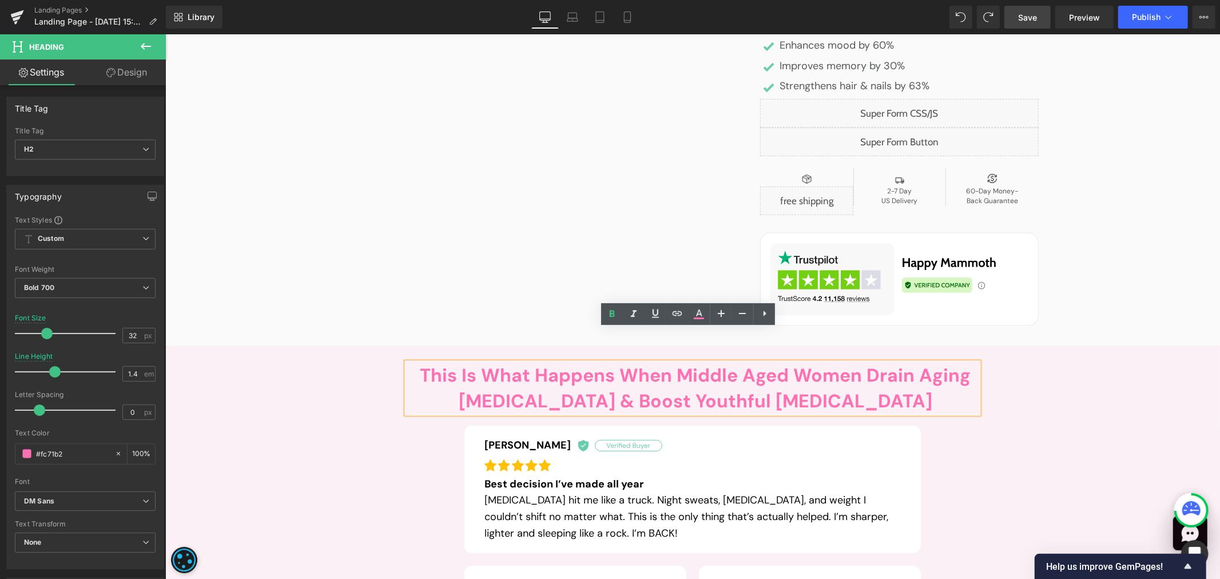
click at [574, 362] on h2 "This Is What Happens When Middle Aged Women Drain Aging [MEDICAL_DATA] & Boost …" at bounding box center [695, 387] width 566 height 51
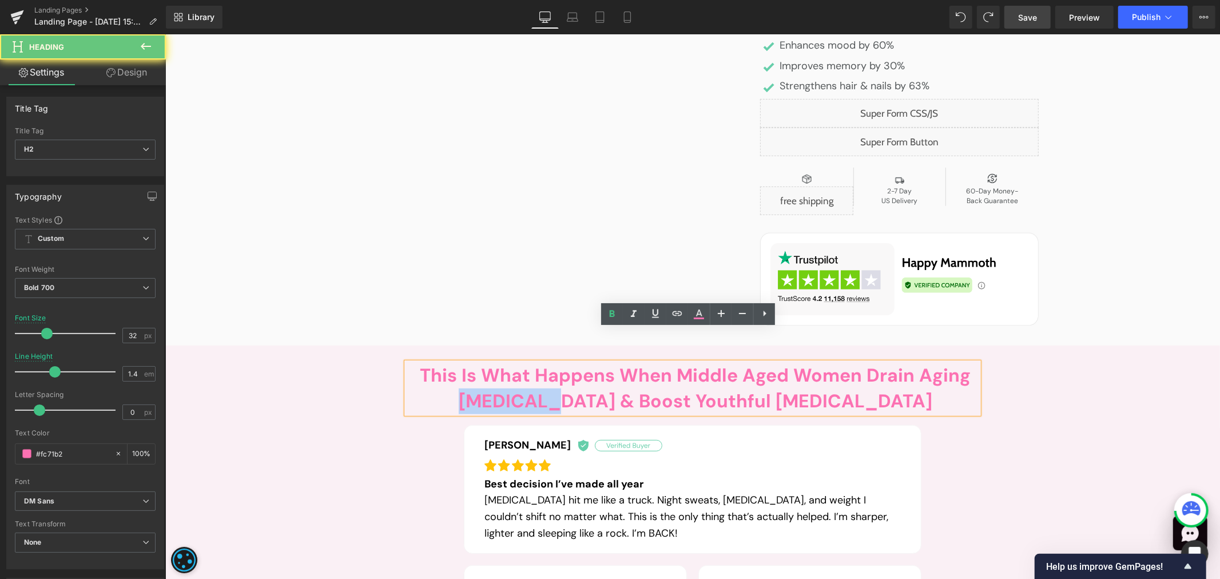
click at [574, 362] on h2 "This Is What Happens When Middle Aged Women Drain Aging [MEDICAL_DATA] & Boost …" at bounding box center [695, 387] width 566 height 51
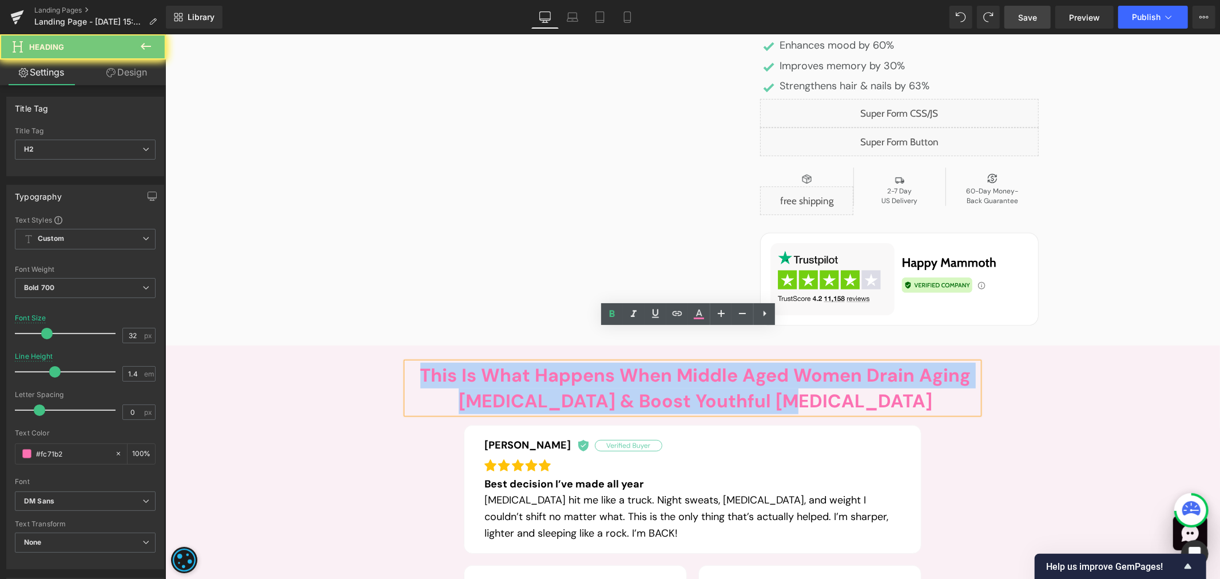
click at [574, 362] on h2 "This Is What Happens When Middle Aged Women Drain Aging [MEDICAL_DATA] & Boost …" at bounding box center [695, 387] width 566 height 51
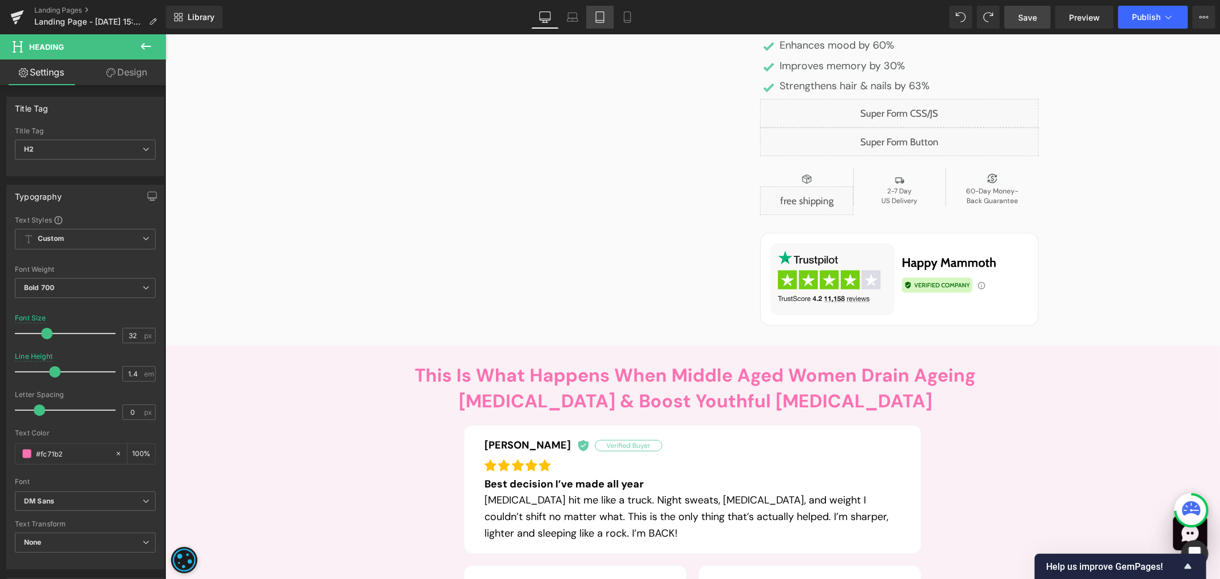
click at [596, 19] on icon at bounding box center [599, 16] width 11 height 11
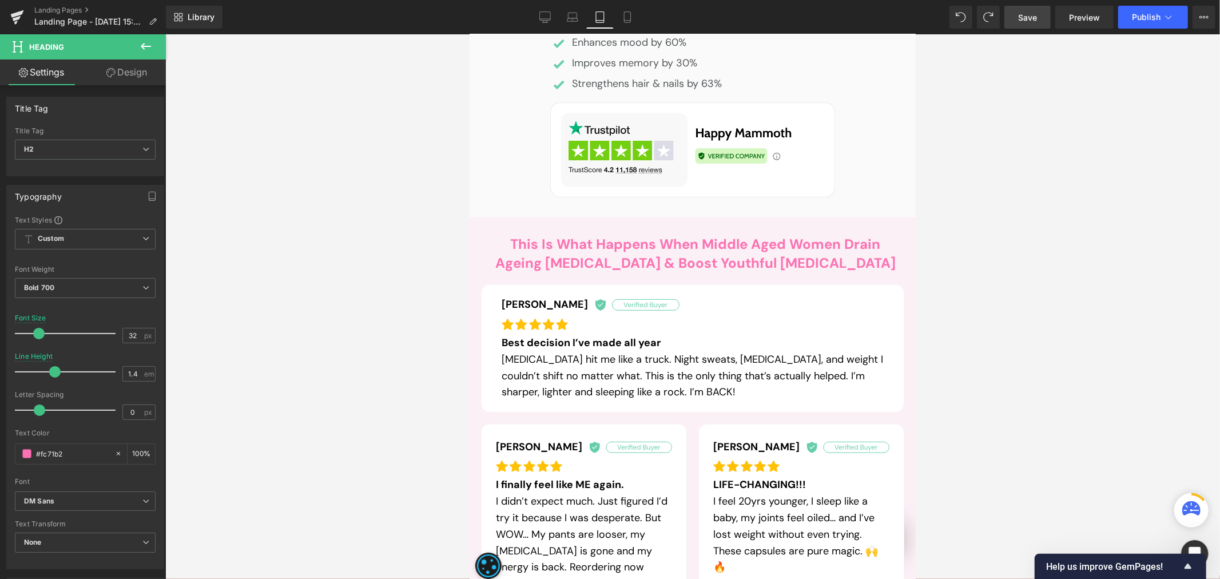
scroll to position [158, 0]
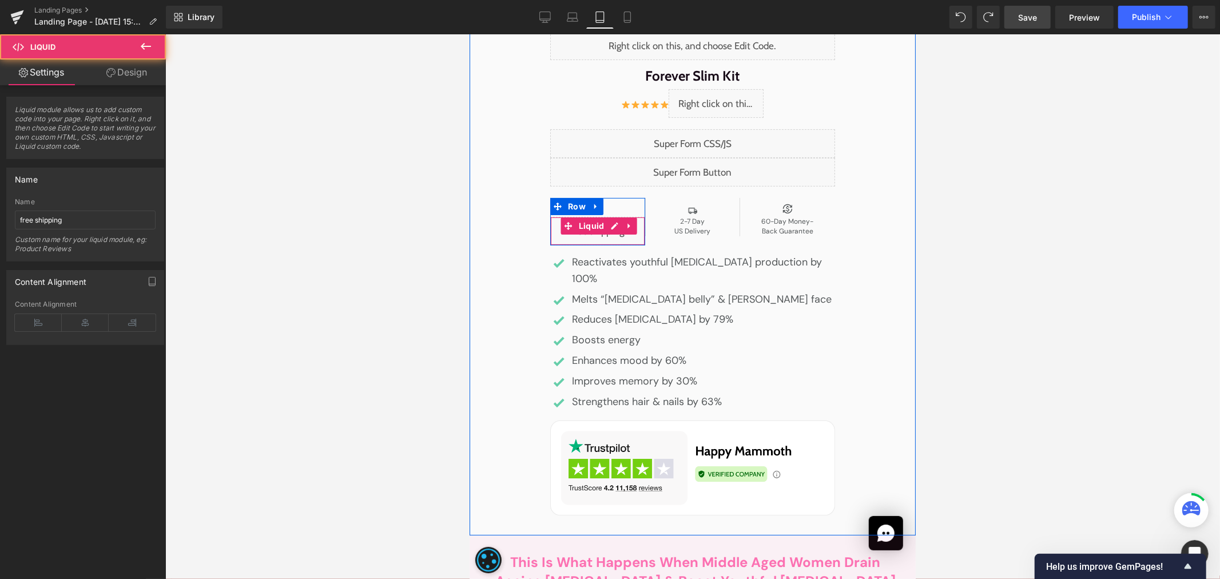
click at [599, 229] on div "Liquid" at bounding box center [596, 230] width 95 height 29
click at [606, 229] on div "Liquid" at bounding box center [596, 230] width 95 height 29
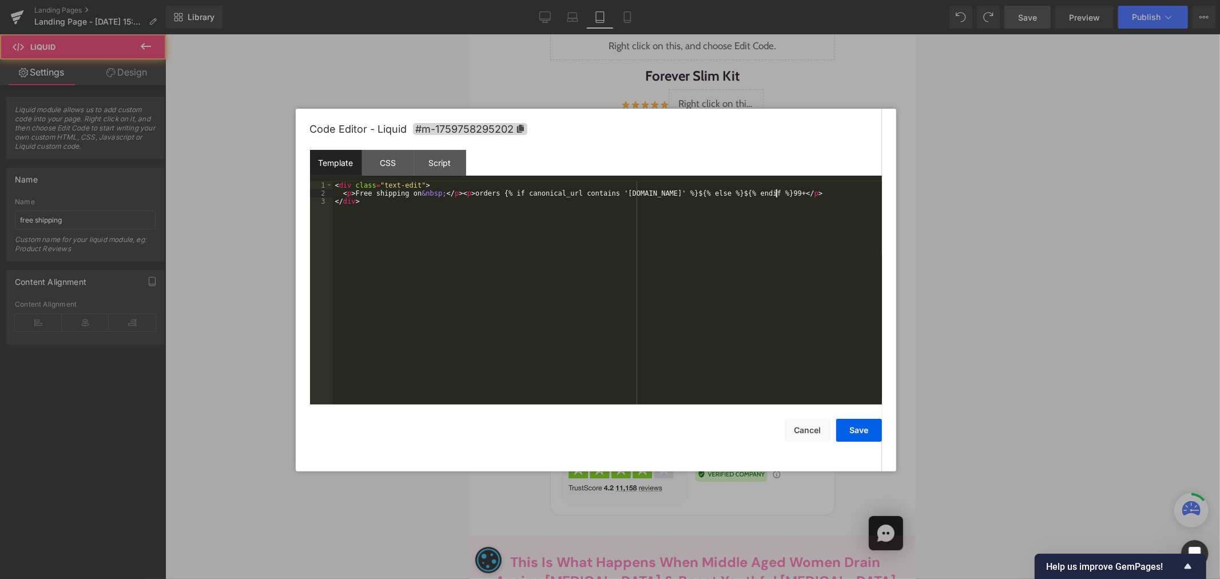
click at [488, 193] on div "< div class = "text-edit" > < p > Free shipping on &nbsp; </ p > < p > orders {…" at bounding box center [607, 301] width 549 height 240
click at [864, 431] on button "Save" at bounding box center [859, 430] width 46 height 23
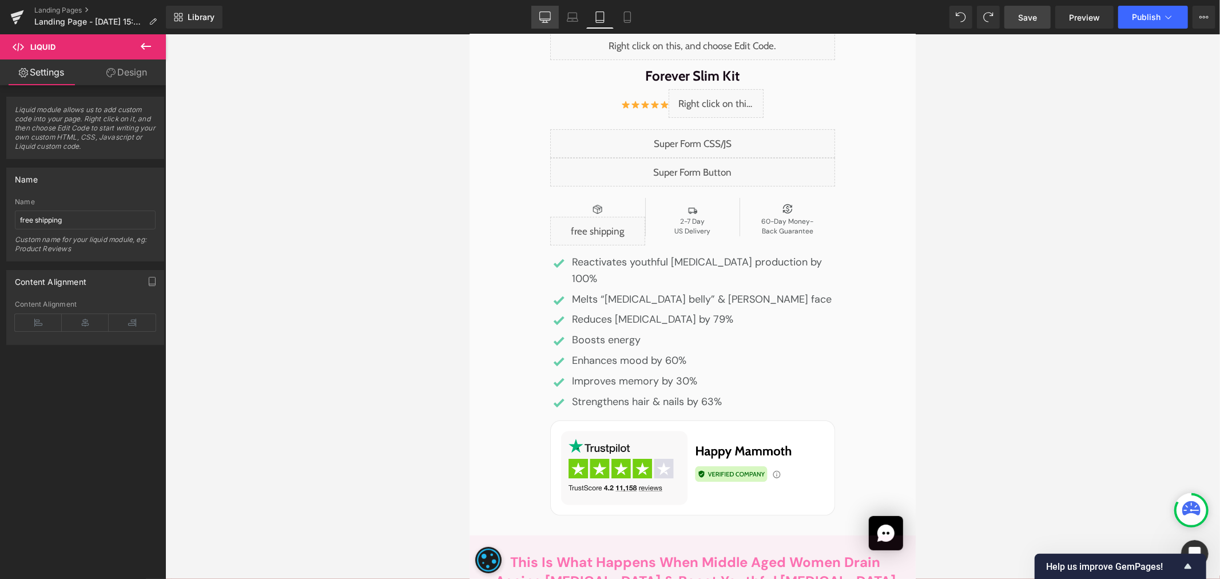
click at [548, 13] on icon at bounding box center [544, 16] width 11 height 11
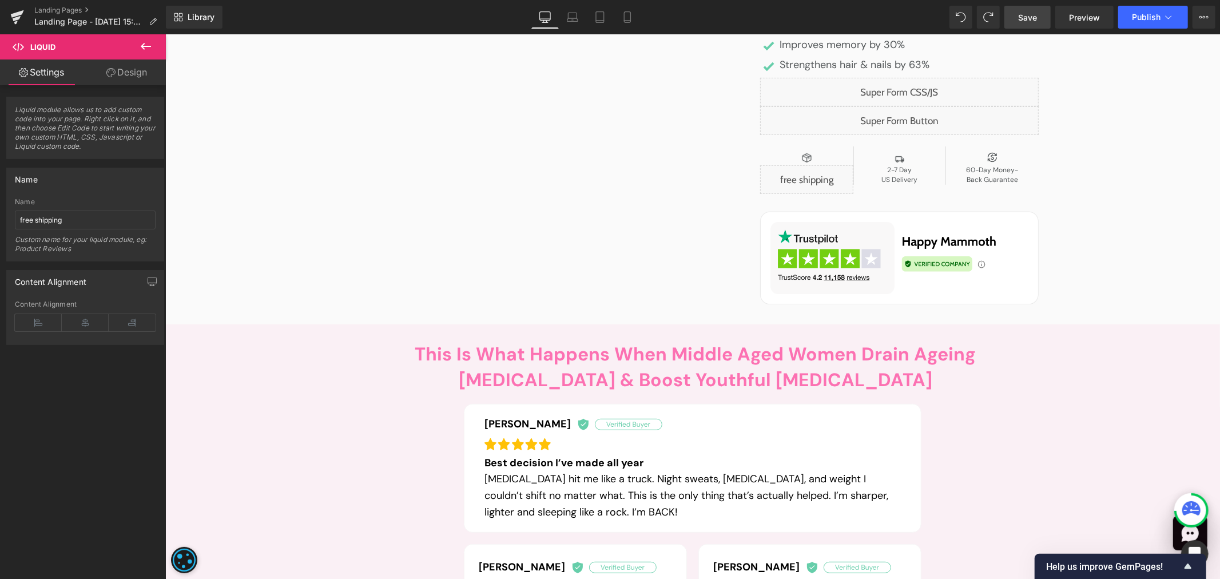
scroll to position [381, 0]
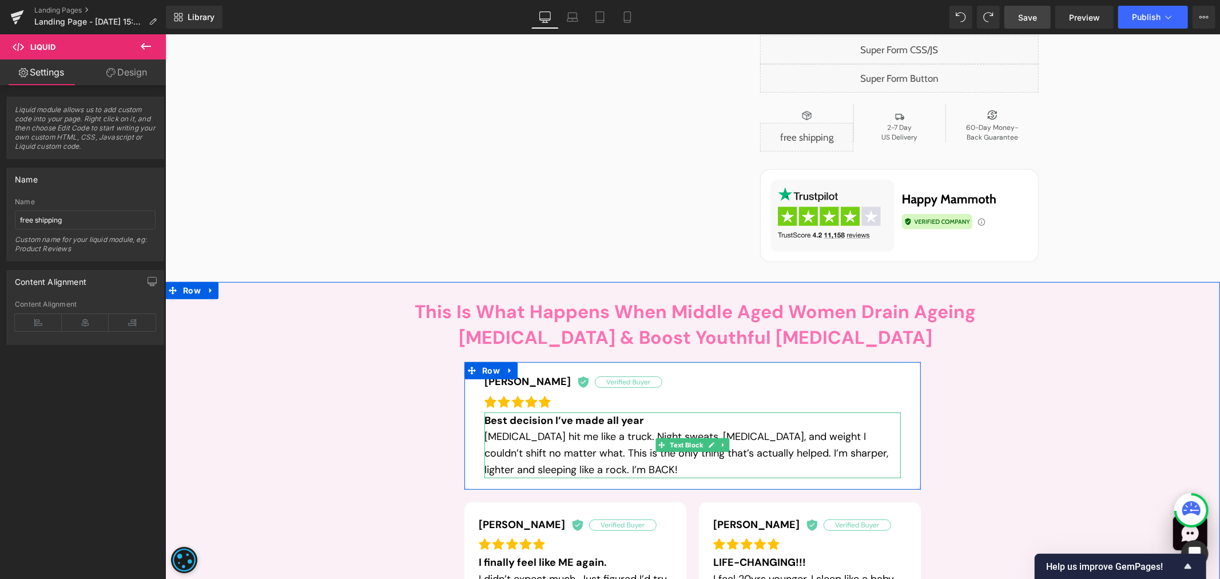
drag, startPoint x: 566, startPoint y: 418, endPoint x: 1129, endPoint y: 396, distance: 563.0
click at [566, 428] on p "[MEDICAL_DATA] hit me like a truck. Night sweats, [MEDICAL_DATA], and weight I …" at bounding box center [692, 452] width 416 height 49
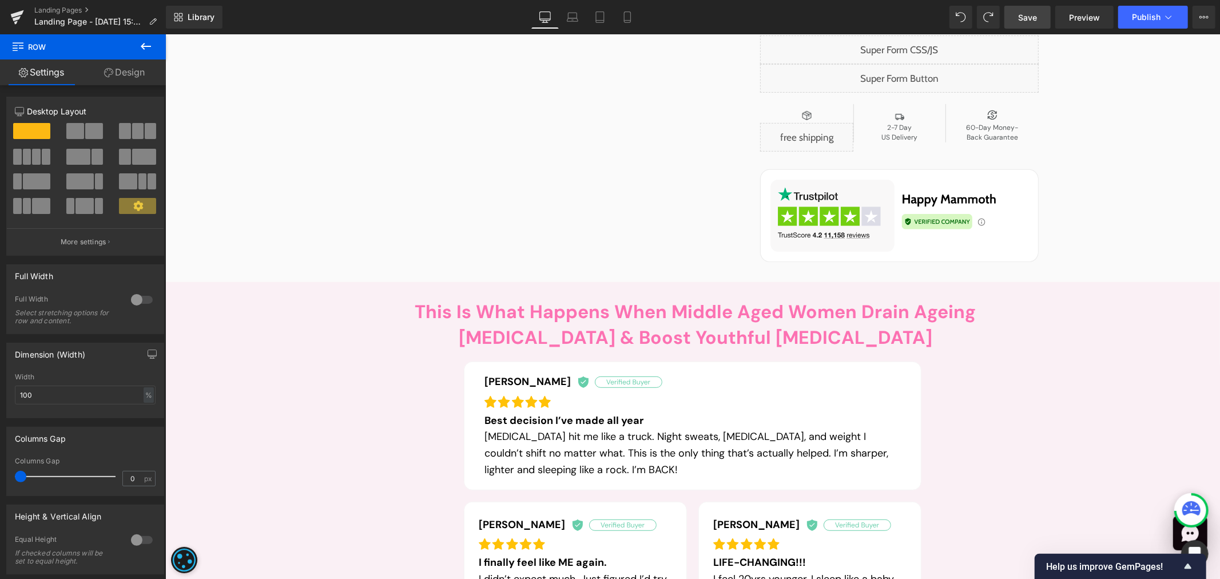
click at [953, 374] on div "This Is What Happens When Middle Aged Women Drain Ageing [MEDICAL_DATA] & Boost…" at bounding box center [692, 559] width 572 height 517
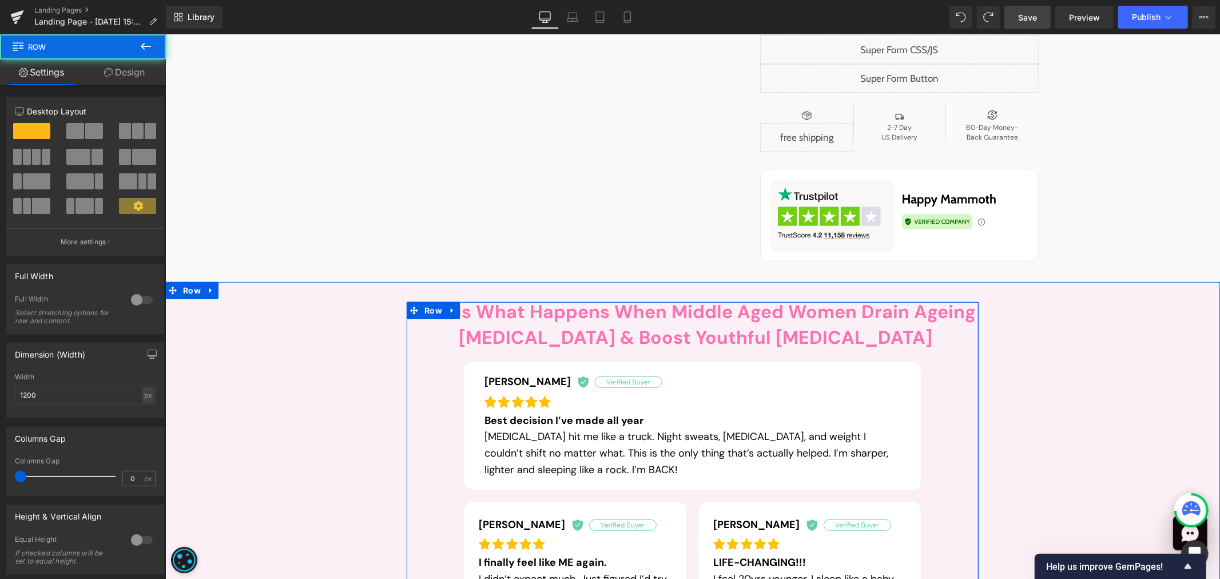
scroll to position [420, 0]
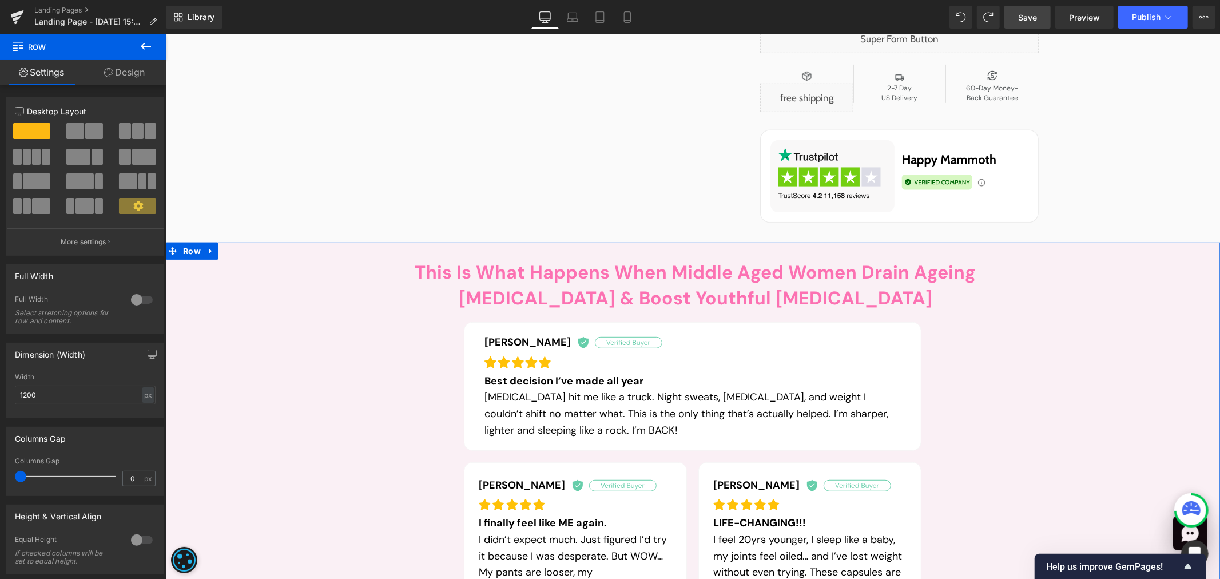
click at [1035, 411] on div "This Is What Happens When Middle Aged Women Drain Ageing [MEDICAL_DATA] & Boost…" at bounding box center [691, 552] width 1031 height 581
click at [1055, 384] on div "This Is What Happens When Middle Aged Women Drain Ageing [MEDICAL_DATA] & Boost…" at bounding box center [691, 552] width 1031 height 581
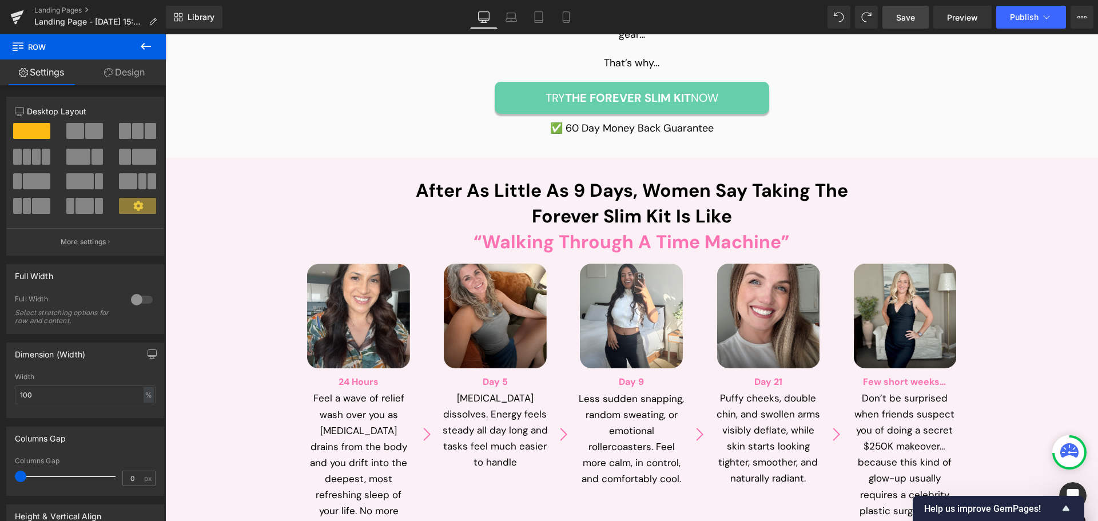
scroll to position [3042, 0]
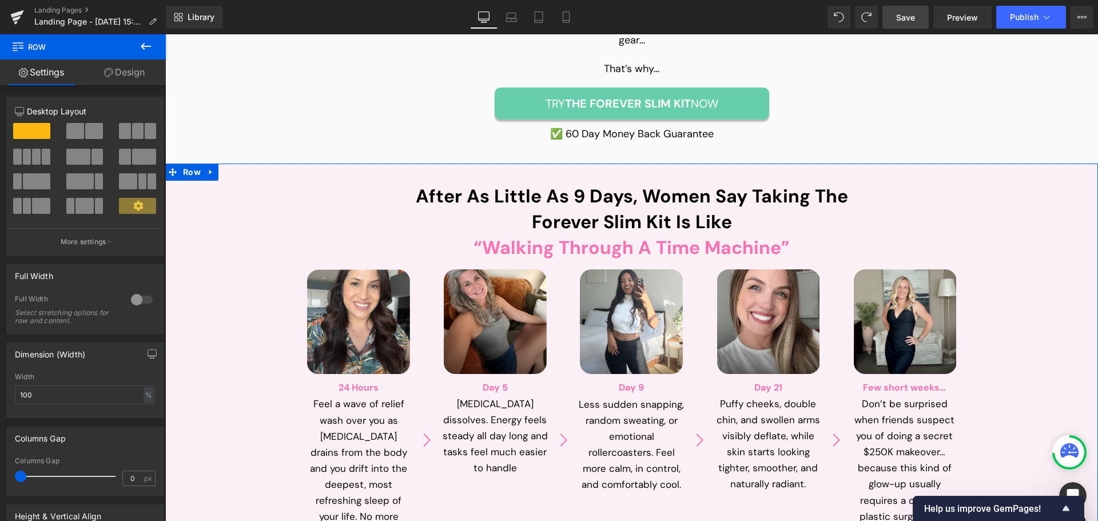
click at [256, 368] on div "After As Little As 9 Days, Women Say Taking The Forever Slim Kit Is Like “Walki…" at bounding box center [632, 425] width 910 height 483
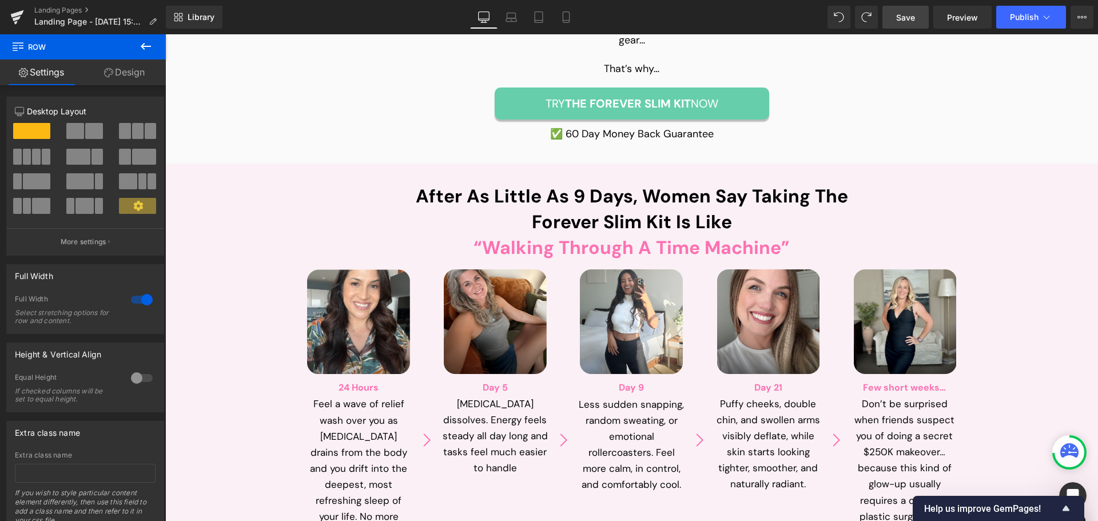
click at [538, 439] on div "24 Hours Feel a wave of relief wash over you as [MEDICAL_DATA] drains from the …" at bounding box center [632, 436] width 686 height 353
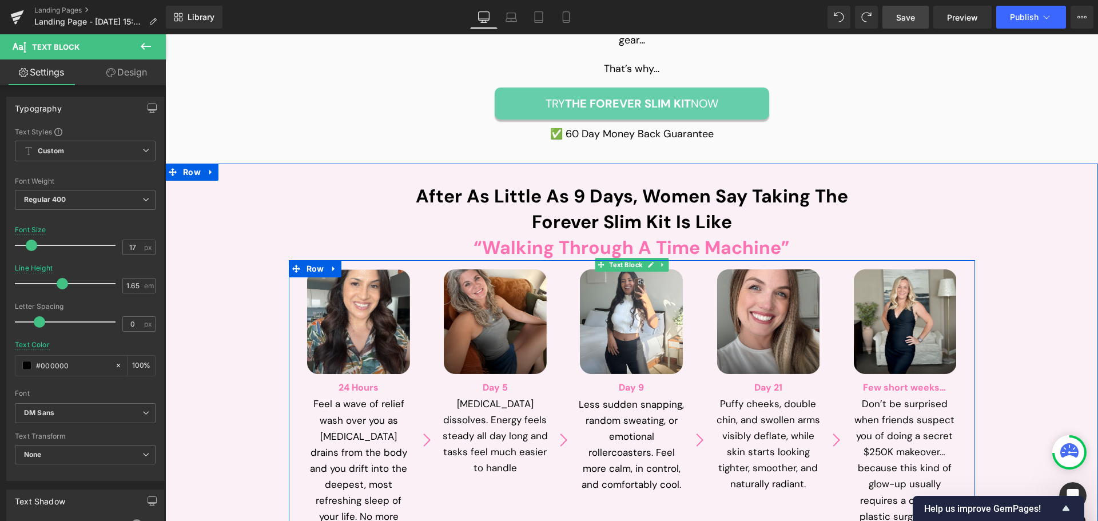
click at [515, 460] on div "24 Hours Feel a wave of relief wash over you as [MEDICAL_DATA] drains from the …" at bounding box center [632, 436] width 686 height 353
click at [517, 485] on div "24 Hours Feel a wave of relief wash over you as [MEDICAL_DATA] drains from the …" at bounding box center [632, 436] width 686 height 353
click at [523, 461] on div "24 Hours Feel a wave of relief wash over you as [MEDICAL_DATA] drains from the …" at bounding box center [632, 436] width 686 height 353
click at [533, 484] on div "24 Hours Feel a wave of relief wash over you as [MEDICAL_DATA] drains from the …" at bounding box center [632, 436] width 686 height 353
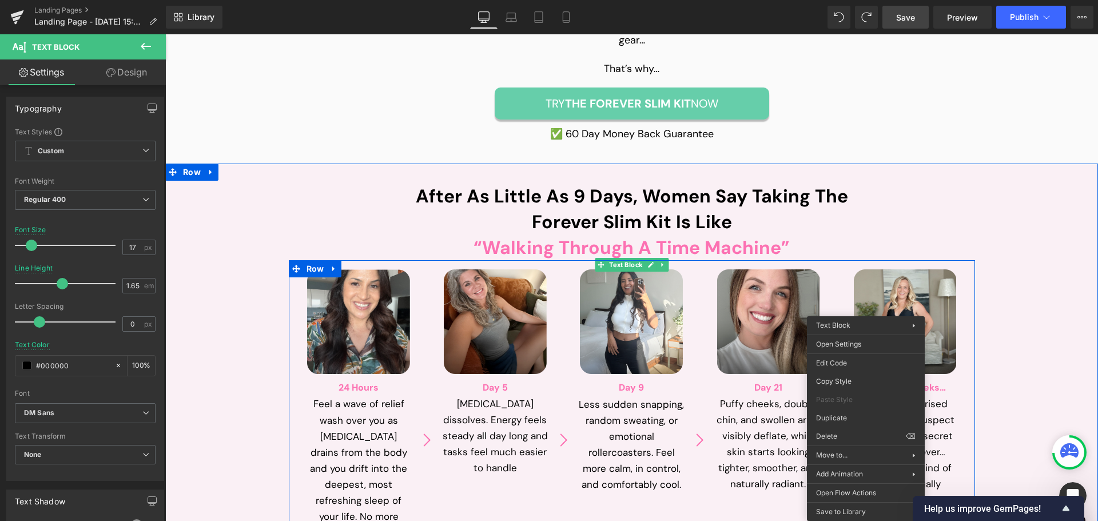
click at [793, 400] on span "Puffy cheeks, double chin, and swollen arms visibly deflate, while skin starts …" at bounding box center [769, 443] width 106 height 93
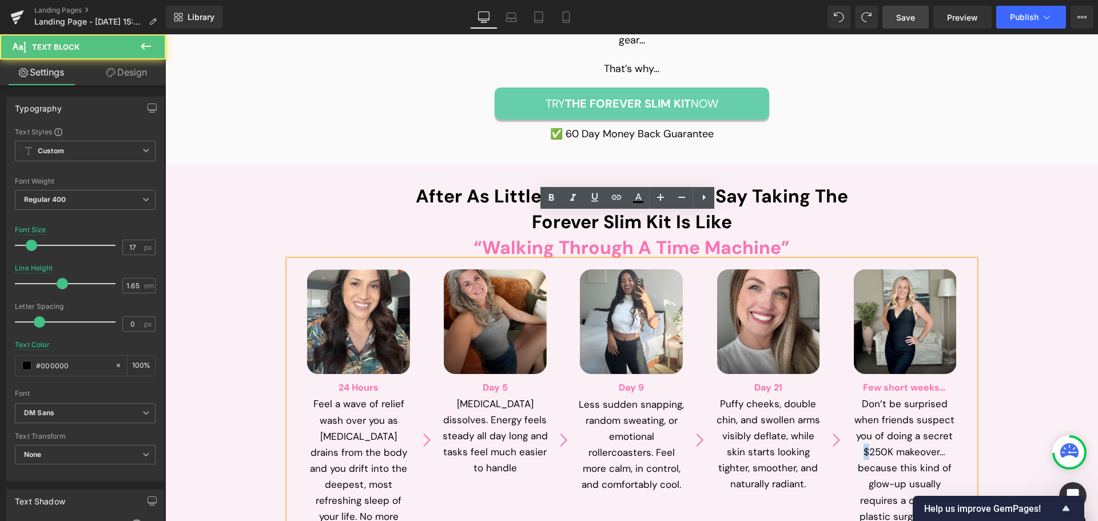
click at [865, 400] on span "Don’t be surprised when friends suspect you of doing a secret $250K makeover…" at bounding box center [905, 427] width 103 height 61
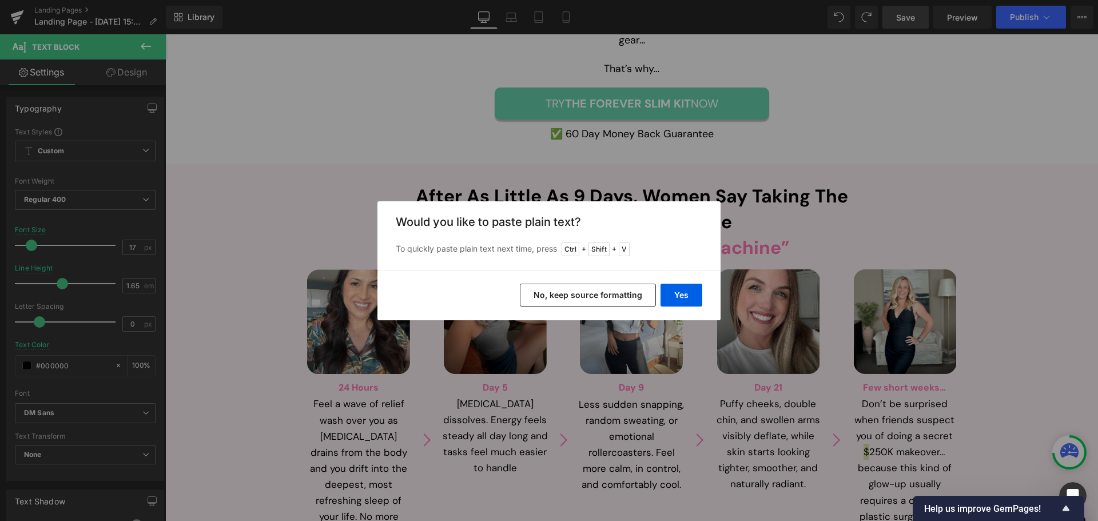
click at [600, 294] on button "No, keep source formatting" at bounding box center [588, 295] width 136 height 23
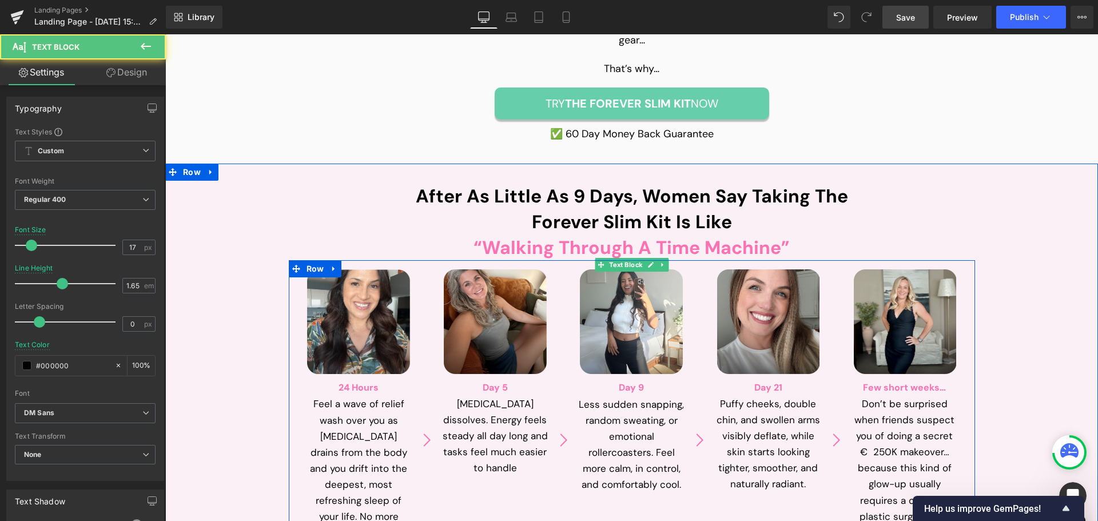
click at [868, 411] on div "Don’t be surprised when friends suspect you of doing a secret € 250K makeover…" at bounding box center [904, 428] width 106 height 64
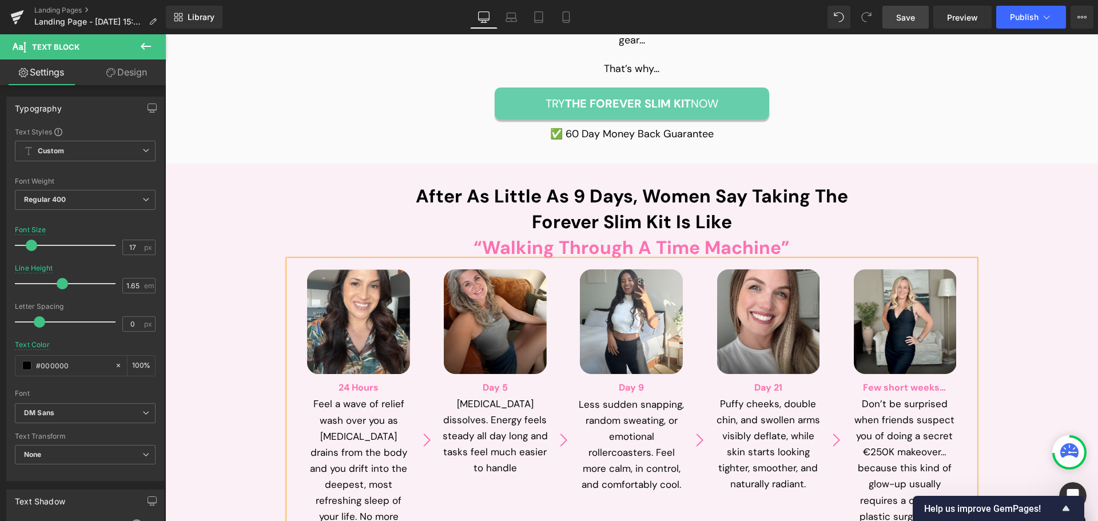
scroll to position [3099, 0]
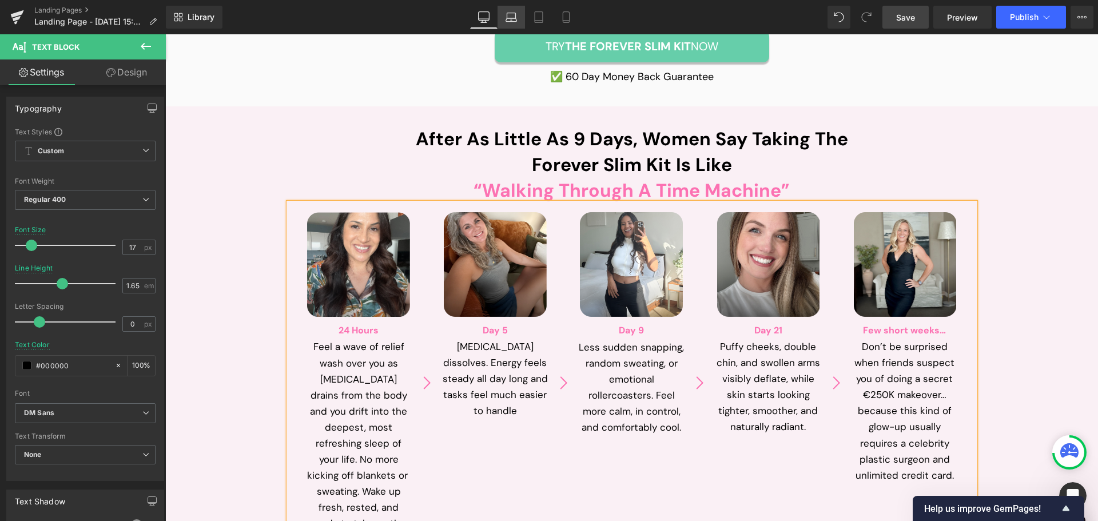
click at [515, 21] on icon at bounding box center [510, 16] width 11 height 11
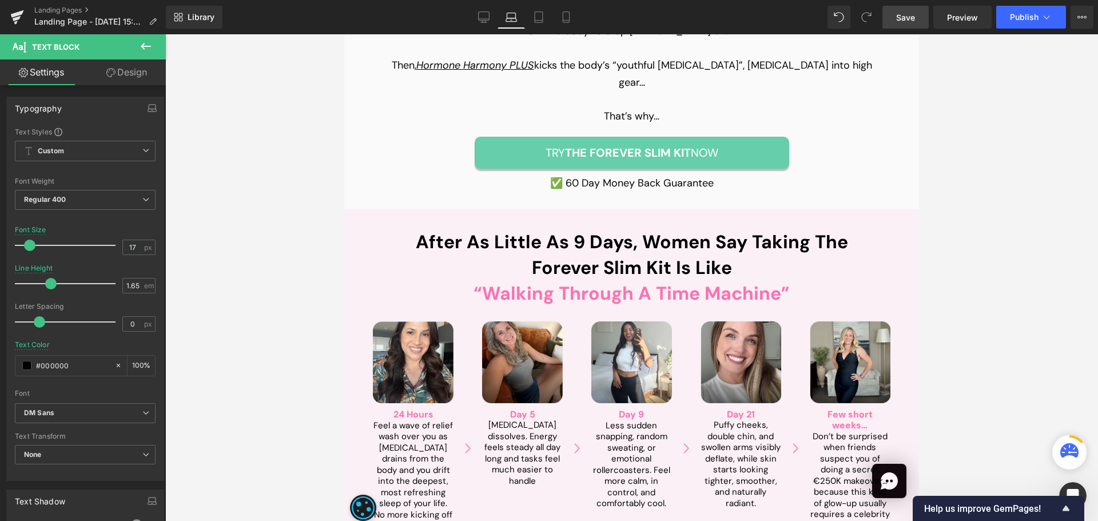
scroll to position [3222, 0]
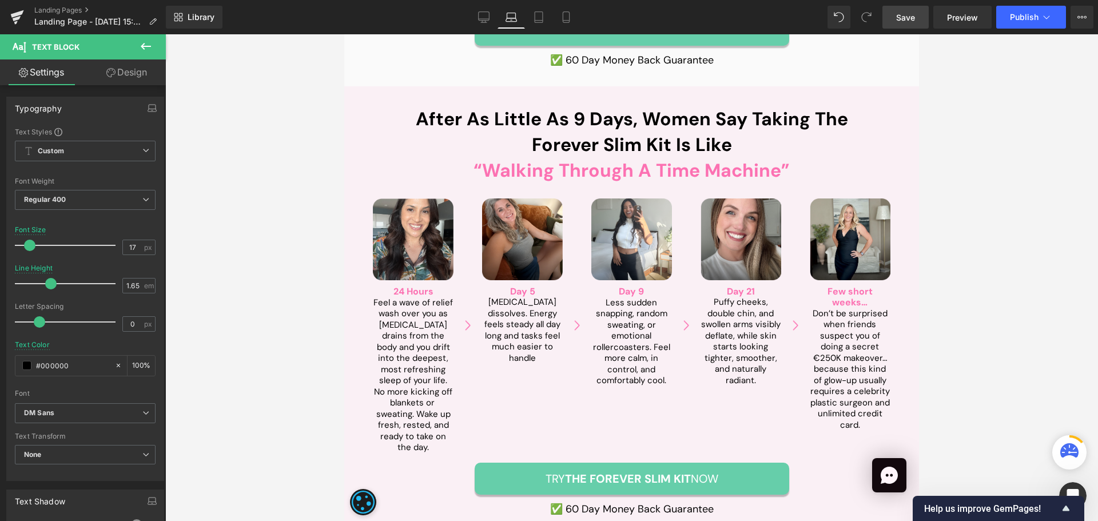
click at [620, 86] on div "After As Little As 9 Days, Women Say Taking The Forever Slim Kit Is Like “Walki…" at bounding box center [631, 312] width 575 height 452
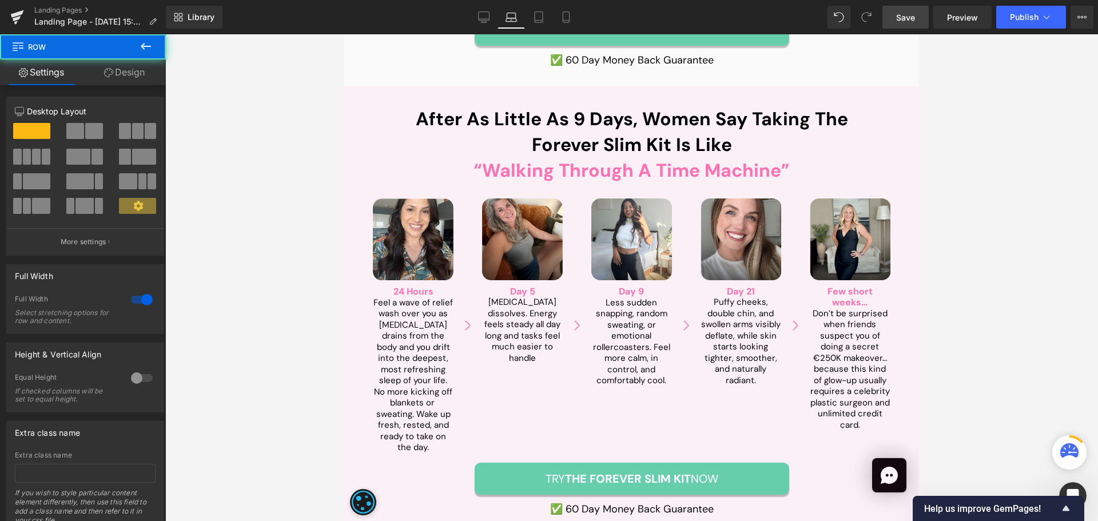
click at [532, 23] on link "Tablet" at bounding box center [538, 17] width 27 height 23
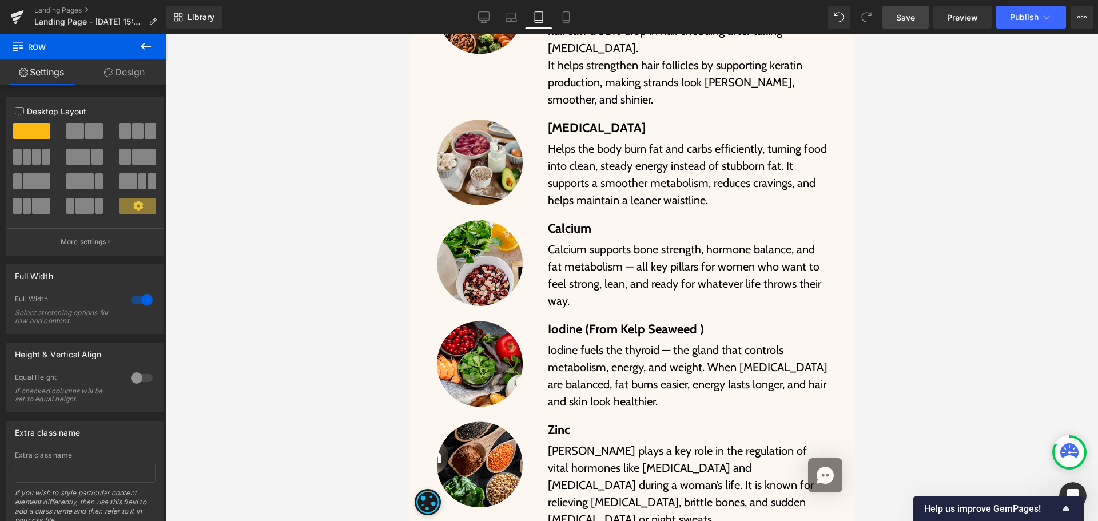
scroll to position [7830, 0]
